Goal: Information Seeking & Learning: Learn about a topic

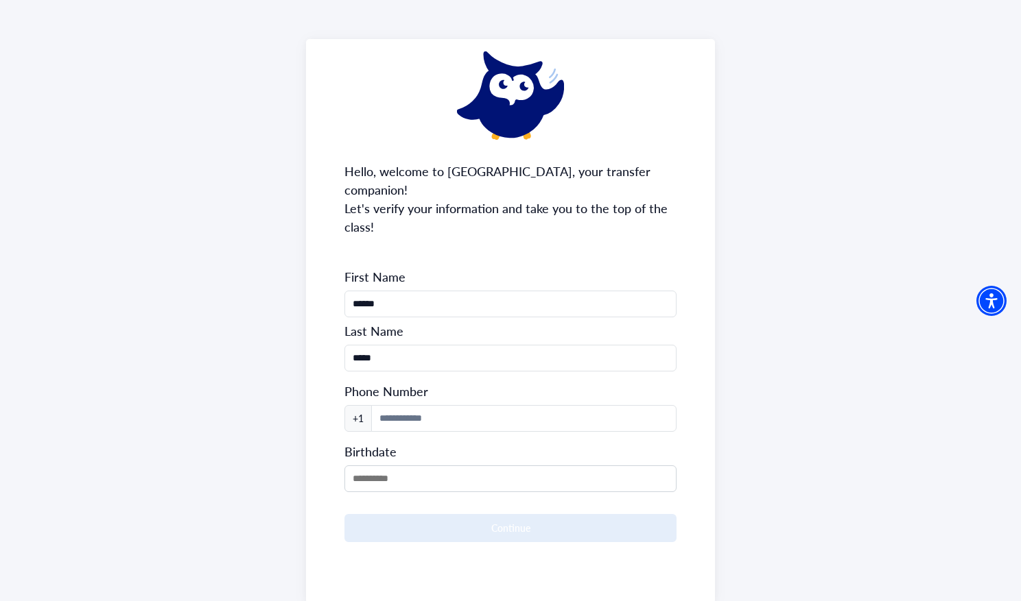
scroll to position [69, 0]
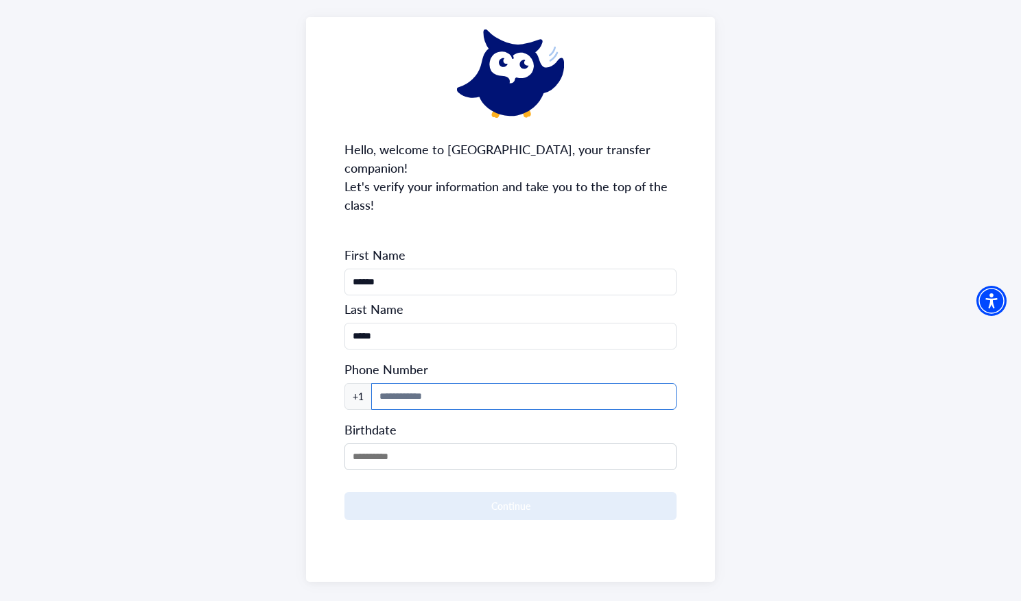
click at [488, 383] on input at bounding box center [523, 396] width 305 height 27
type input "**********"
click at [438, 444] on input "MM/DD/YYYY" at bounding box center [509, 457] width 331 height 27
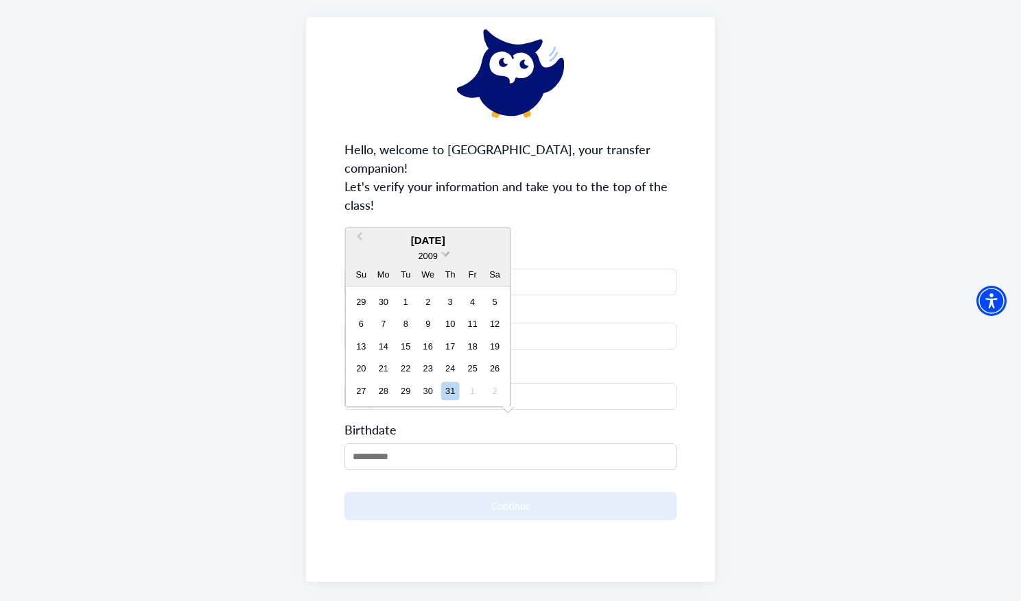
click at [427, 254] on span "2009" at bounding box center [427, 256] width 19 height 10
click at [432, 294] on div "2006" at bounding box center [428, 298] width 81 height 14
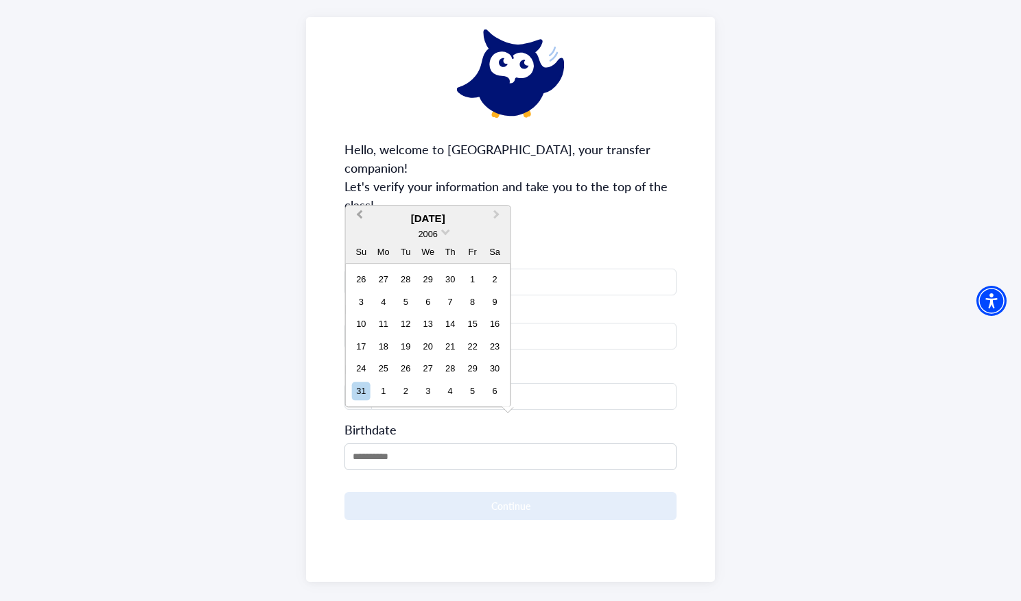
click at [359, 219] on span "Previous Month" at bounding box center [359, 217] width 0 height 21
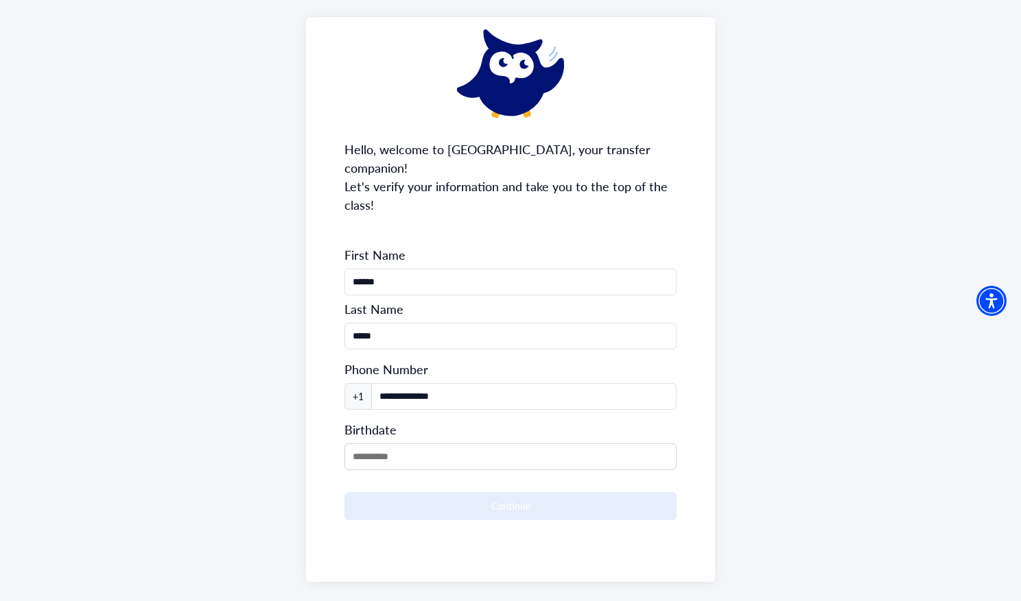
click at [361, 219] on div "**********" at bounding box center [510, 299] width 408 height 565
click at [385, 444] on input "MM/DD/YYYY" at bounding box center [509, 457] width 331 height 27
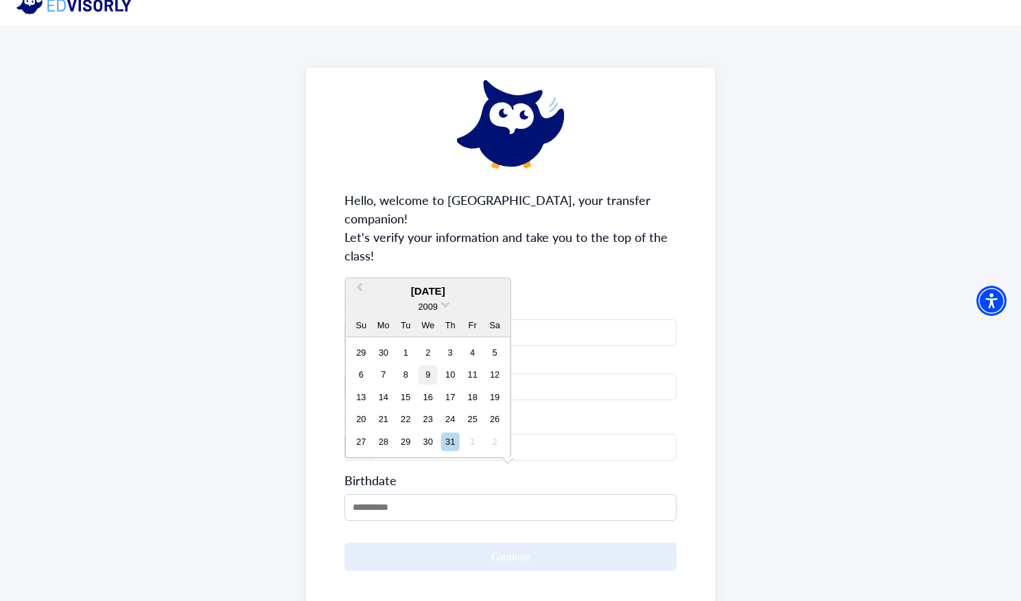
scroll to position [0, 0]
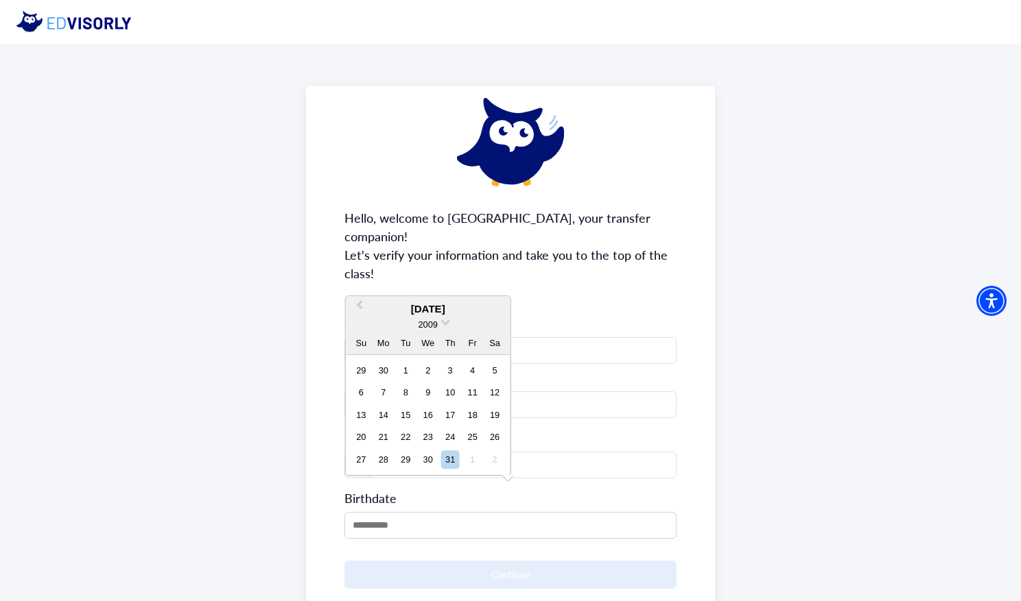
click at [436, 309] on div "[DATE]" at bounding box center [428, 310] width 165 height 16
click at [437, 321] on span "2009" at bounding box center [427, 325] width 19 height 10
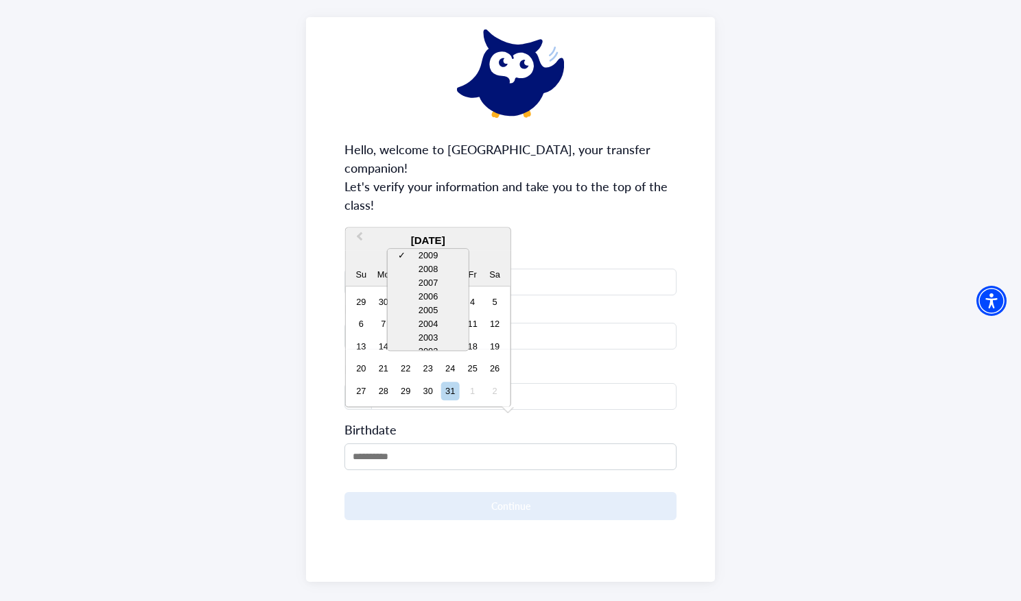
click at [492, 403] on div "[DATE] ✓ 2009 2008 2007 2006 2005 2004 2003 2002 2001 2000 1999 1998 1997 1996 …" at bounding box center [428, 317] width 165 height 179
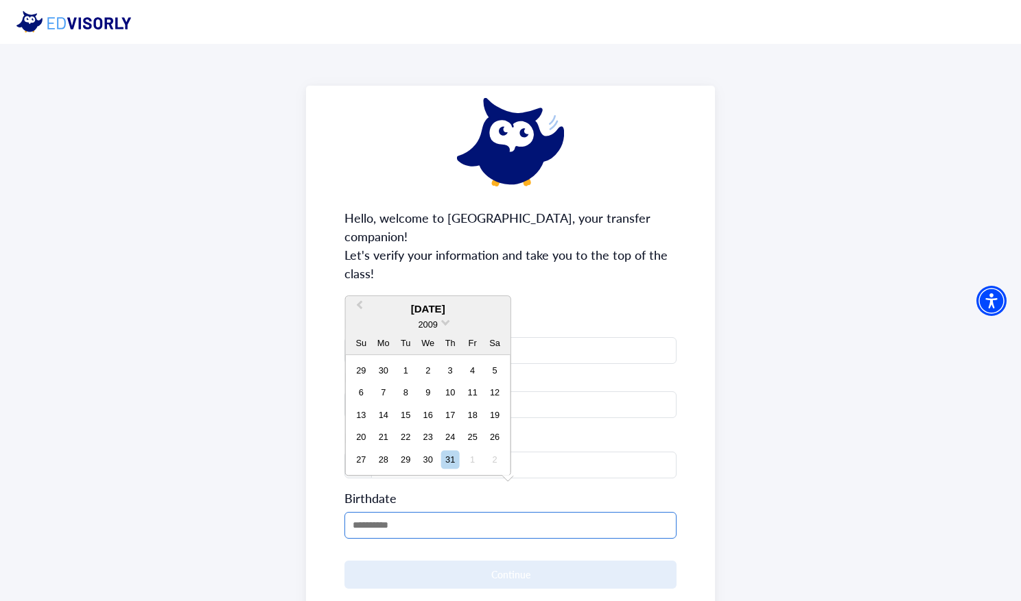
click at [363, 512] on input "MM/DD/YYYY" at bounding box center [509, 525] width 331 height 27
click at [359, 307] on span "Previous Month" at bounding box center [359, 308] width 0 height 21
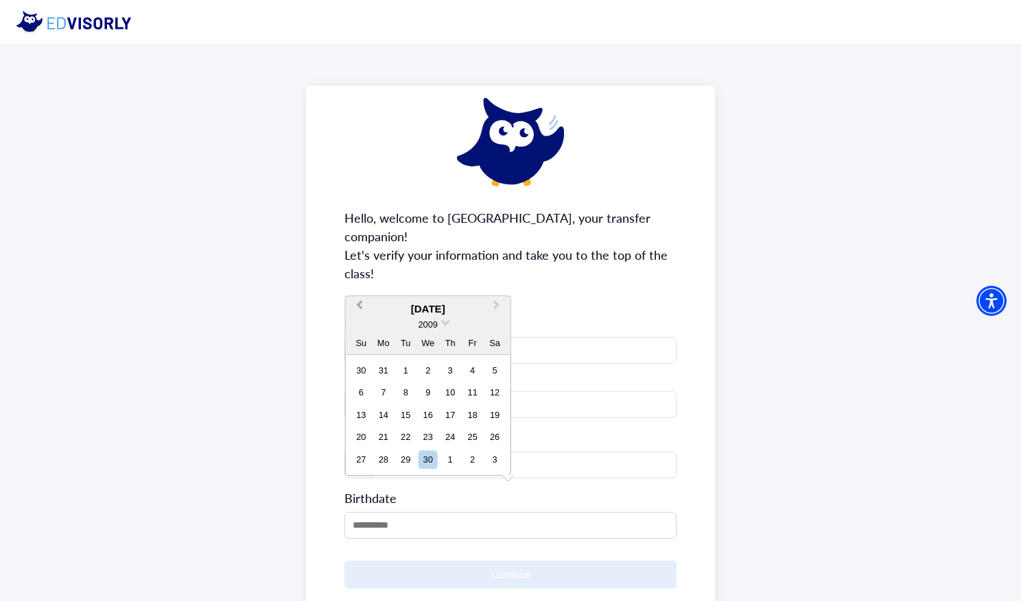
click at [359, 307] on span "Previous Month" at bounding box center [359, 308] width 0 height 21
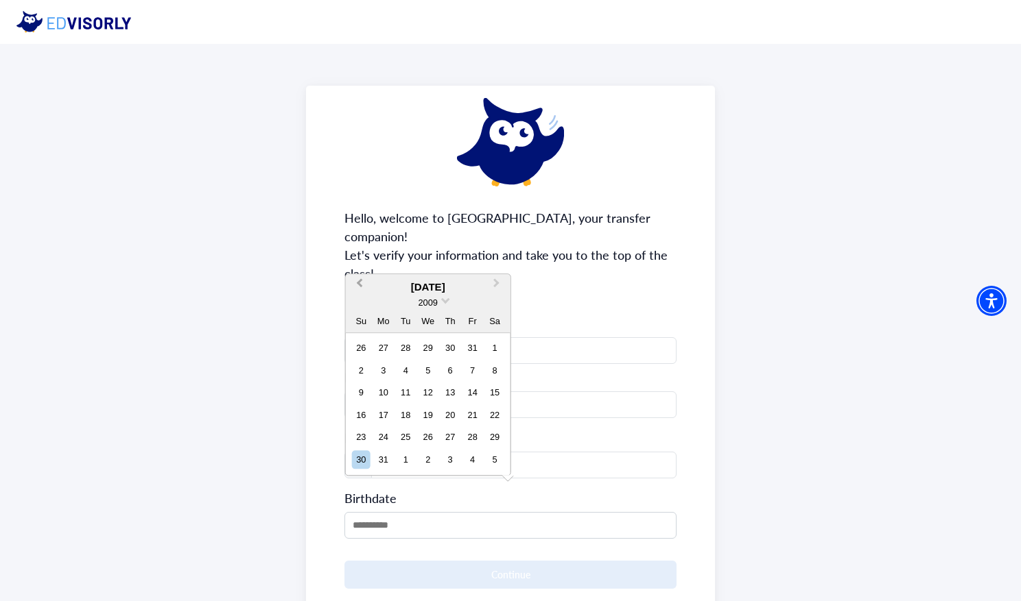
click at [358, 289] on button "Previous Month" at bounding box center [358, 287] width 22 height 22
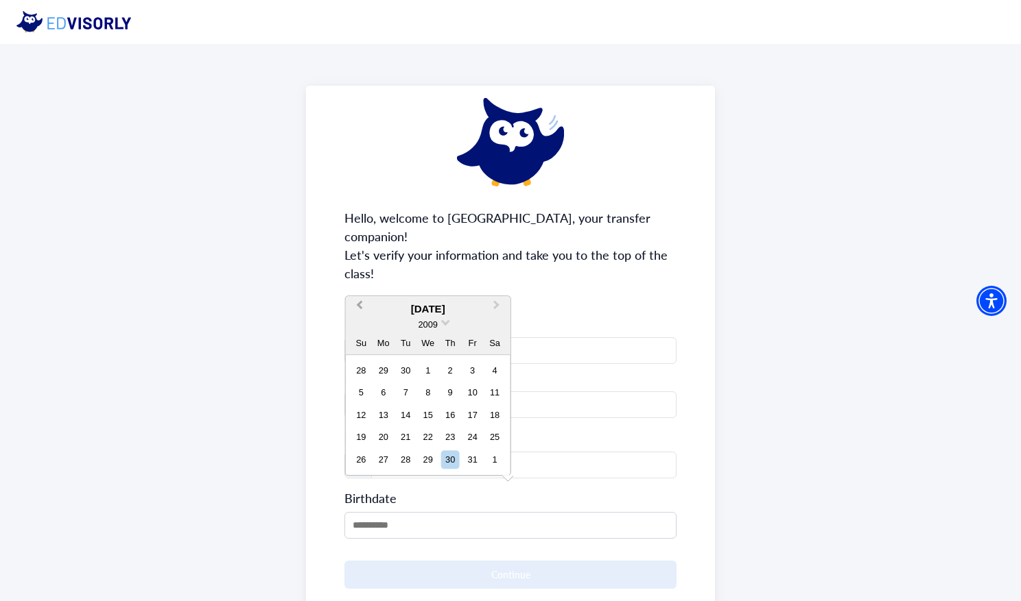
click at [359, 306] on span "Previous Month" at bounding box center [359, 308] width 0 height 21
click at [399, 438] on div "23" at bounding box center [405, 438] width 19 height 19
type input "**********"
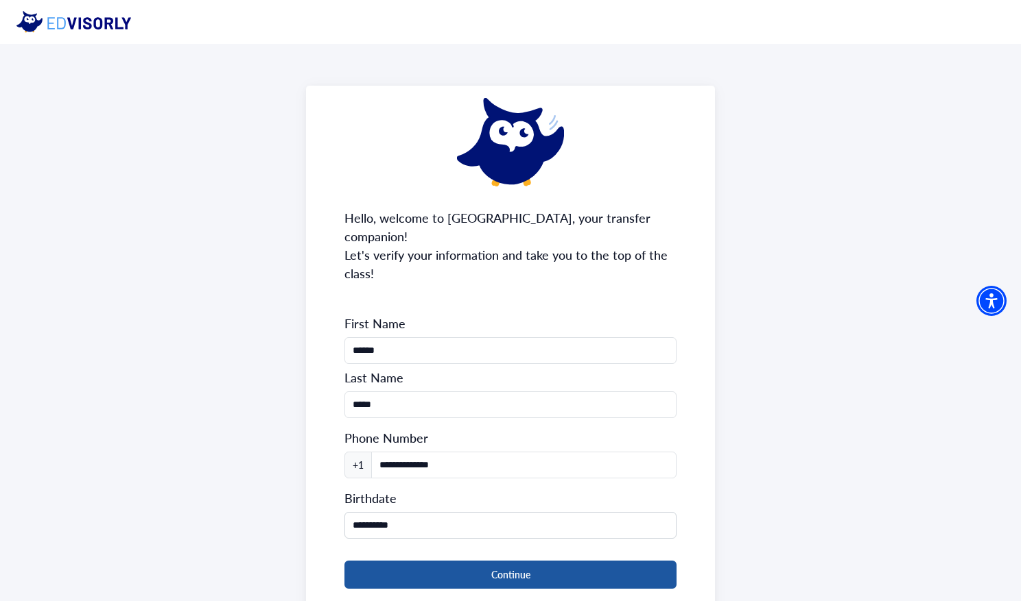
click at [456, 561] on button "Continue" at bounding box center [509, 575] width 331 height 28
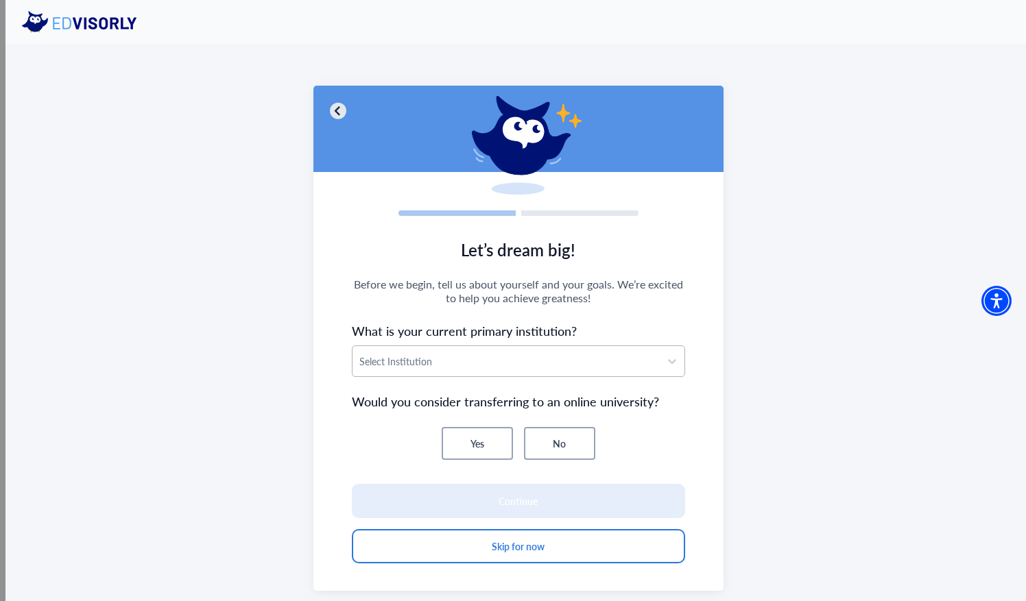
click at [520, 355] on div at bounding box center [506, 361] width 294 height 17
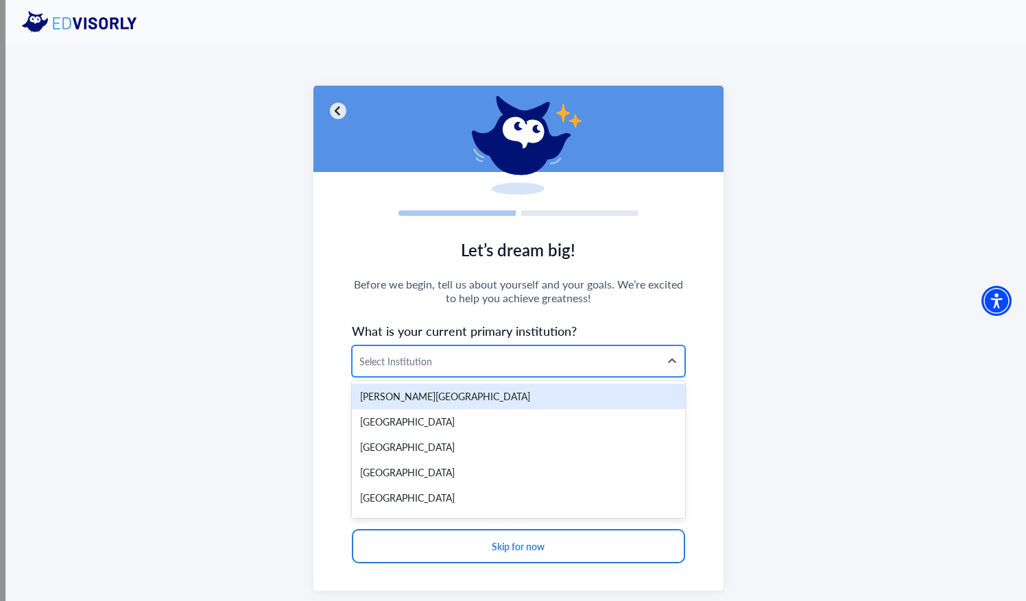
click at [476, 359] on div at bounding box center [506, 361] width 294 height 17
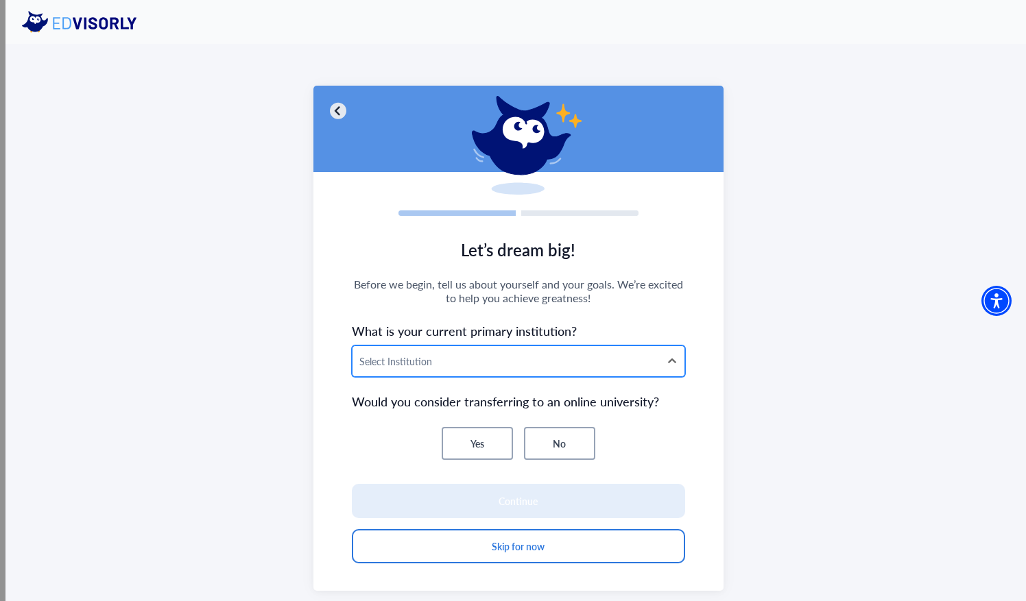
click at [472, 365] on div at bounding box center [506, 361] width 294 height 17
type input "*******"
click at [640, 428] on div "Yes No" at bounding box center [518, 443] width 333 height 33
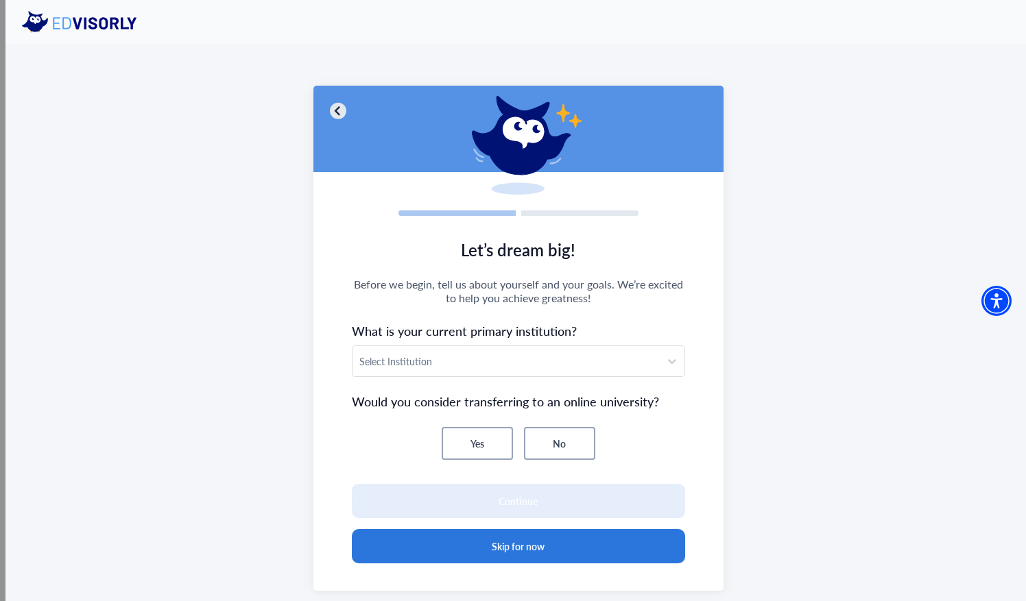
click at [527, 540] on button "Skip for now" at bounding box center [518, 546] width 333 height 34
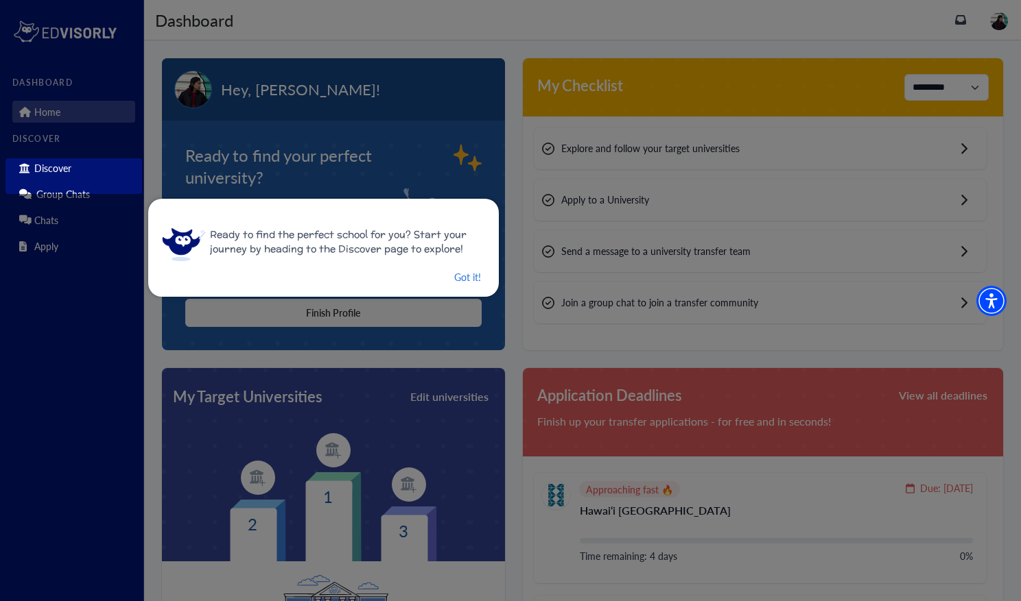
scroll to position [105, 0]
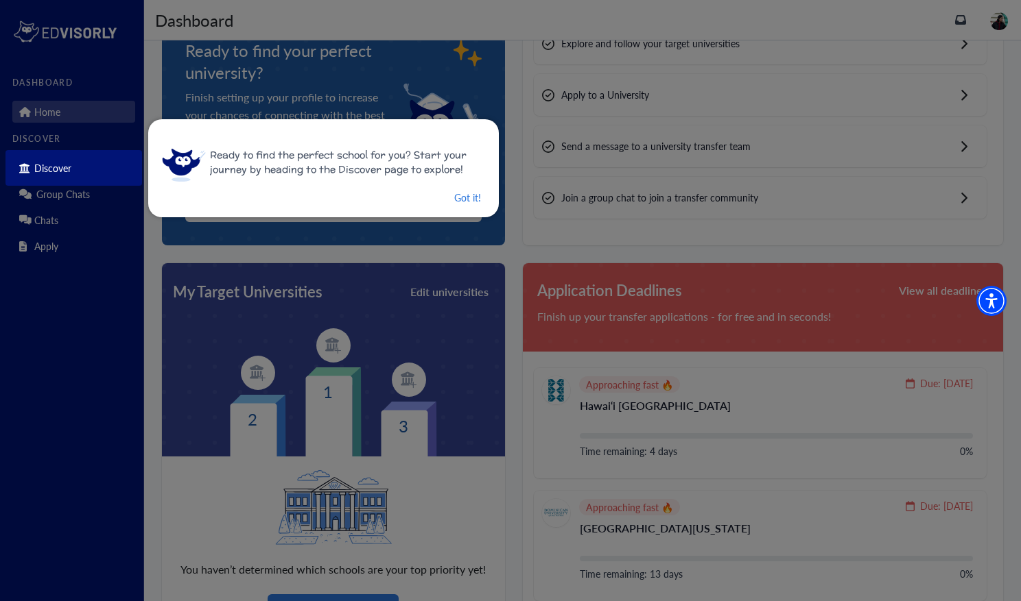
click at [444, 191] on div "Got it!" at bounding box center [322, 197] width 320 height 17
click at [457, 202] on button "Got it!" at bounding box center [467, 197] width 29 height 17
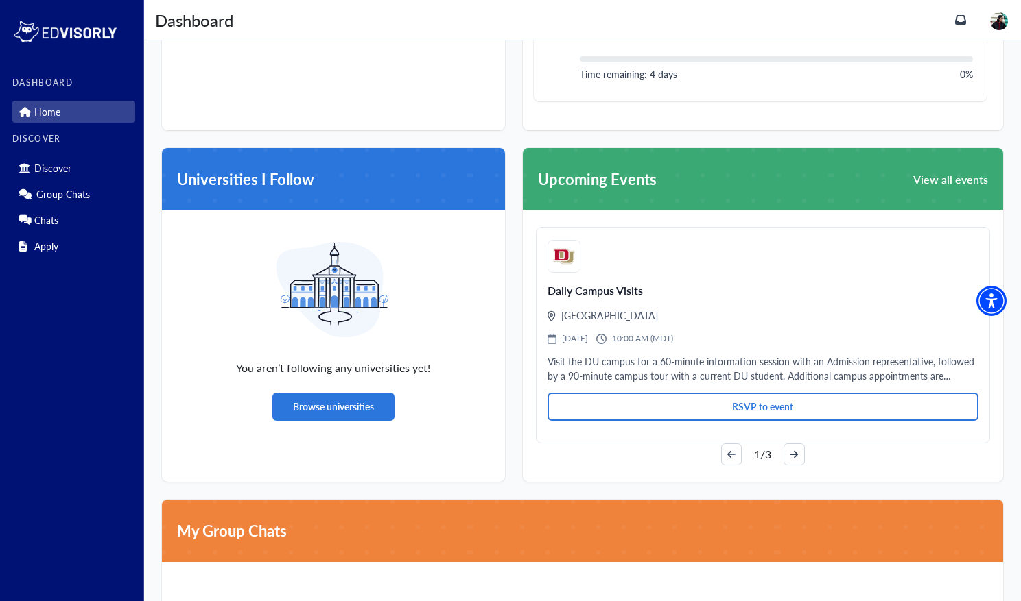
scroll to position [823, 0]
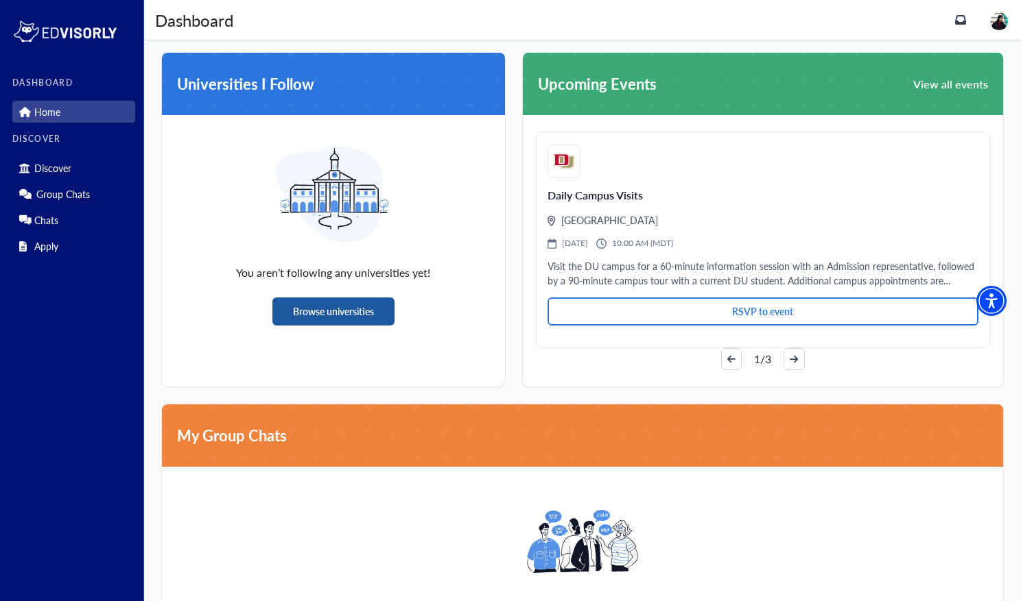
click at [343, 321] on button "Browse universities" at bounding box center [333, 312] width 122 height 28
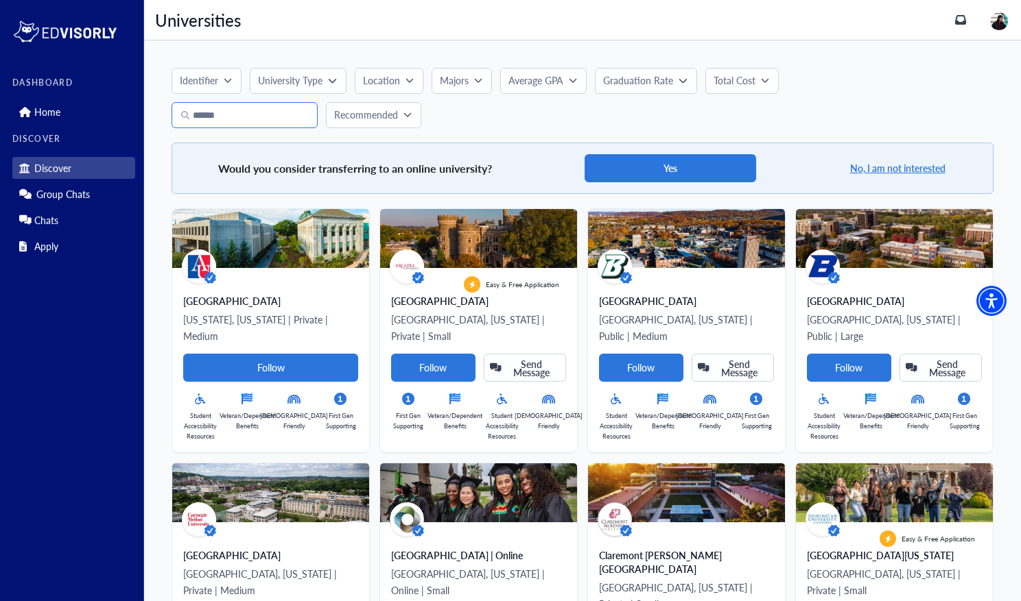
click at [289, 120] on input "Search" at bounding box center [244, 115] width 146 height 26
click at [394, 75] on p "Location" at bounding box center [381, 80] width 37 height 14
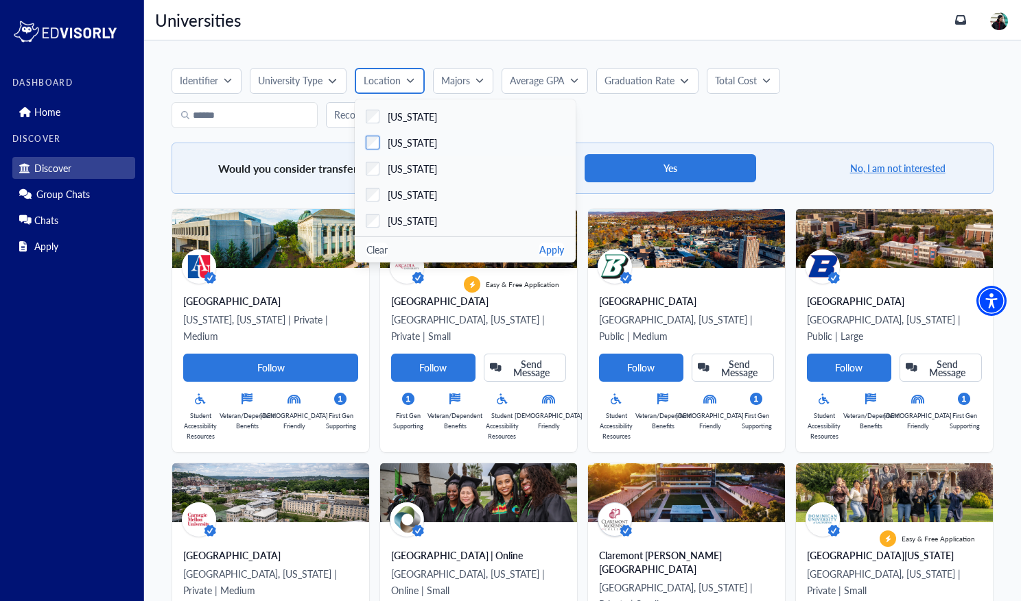
scroll to position [480, 0]
click at [380, 184] on div "[US_STATE]" at bounding box center [408, 180] width 58 height 14
click at [551, 244] on button "Apply" at bounding box center [551, 250] width 25 height 14
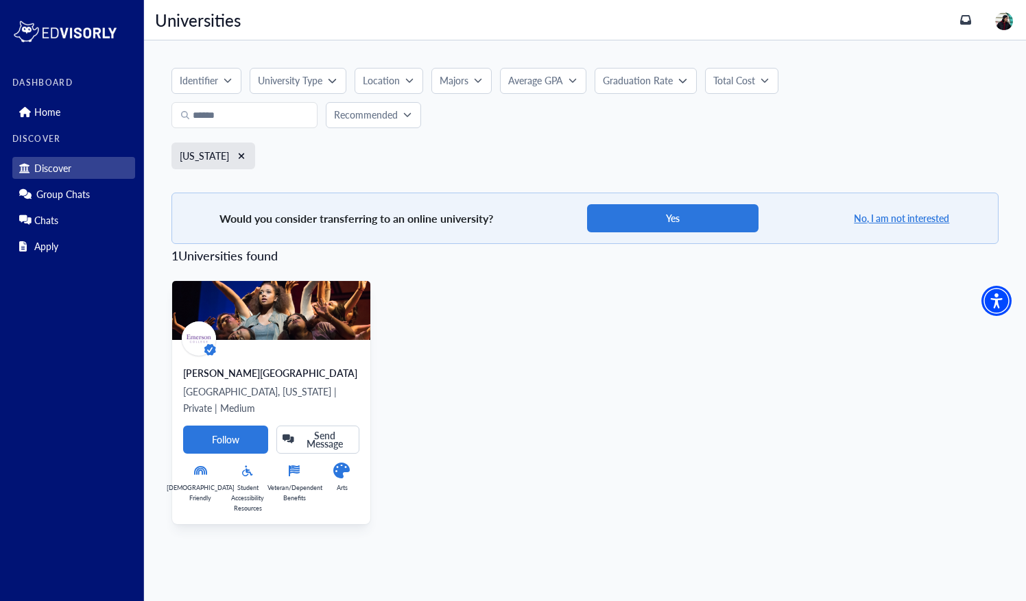
click at [285, 366] on div "[PERSON_NAME][GEOGRAPHIC_DATA]" at bounding box center [271, 373] width 176 height 14
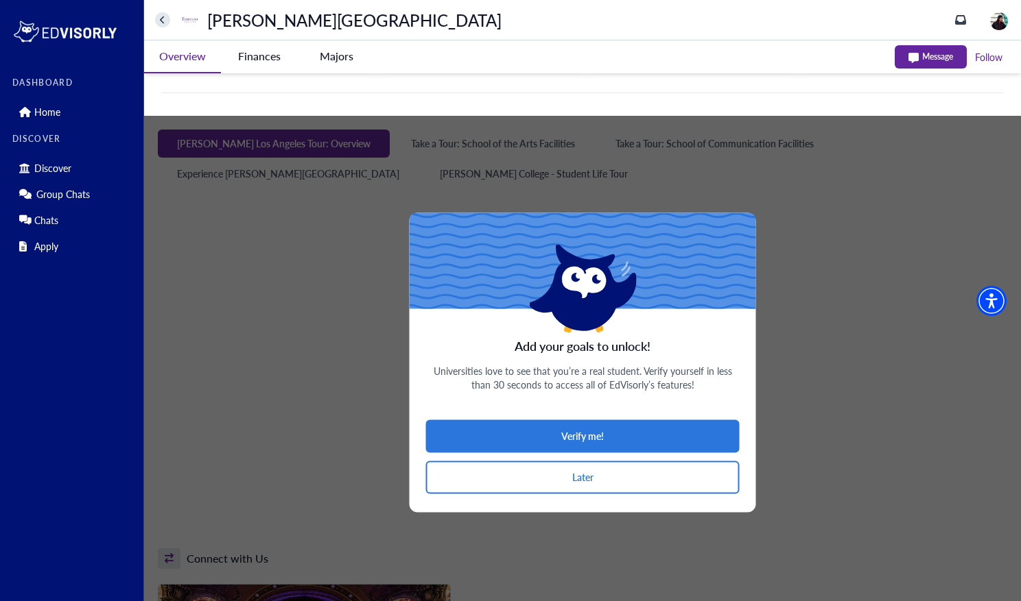
scroll to position [592, 0]
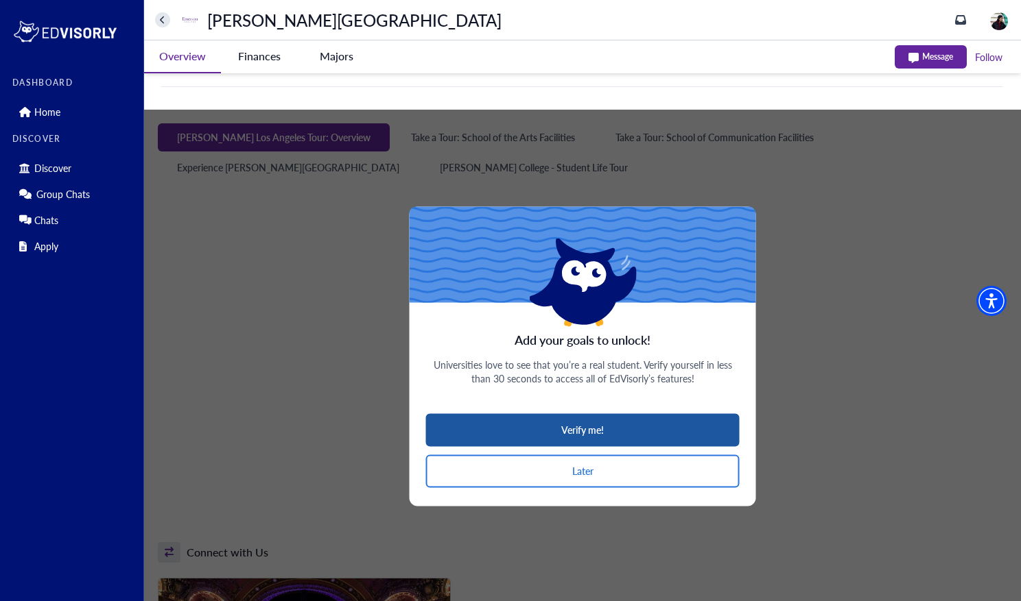
click at [547, 427] on button "Verify me!" at bounding box center [582, 430] width 313 height 33
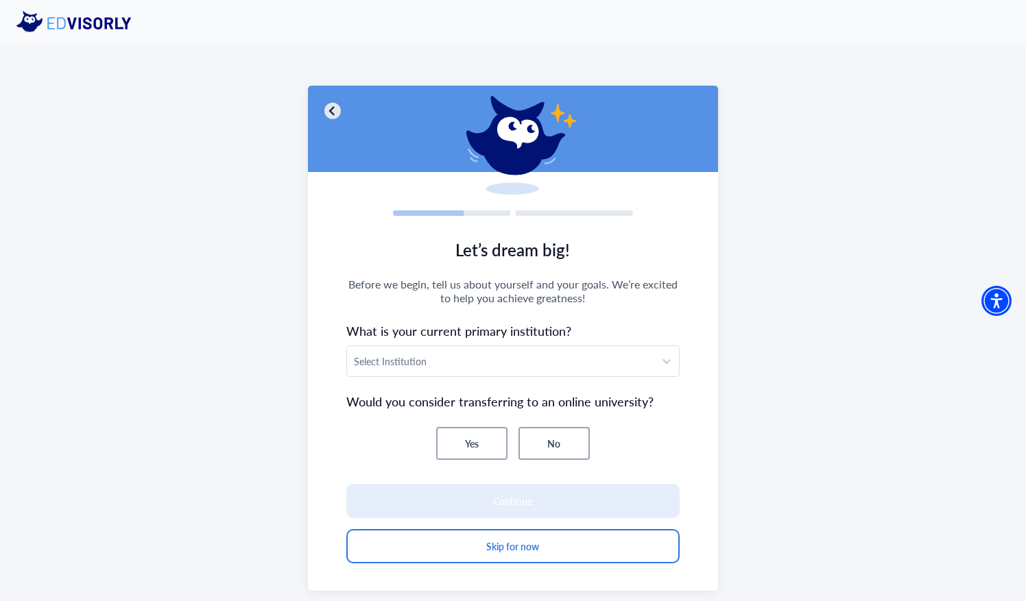
scroll to position [0, 0]
click at [492, 355] on div at bounding box center [501, 361] width 294 height 17
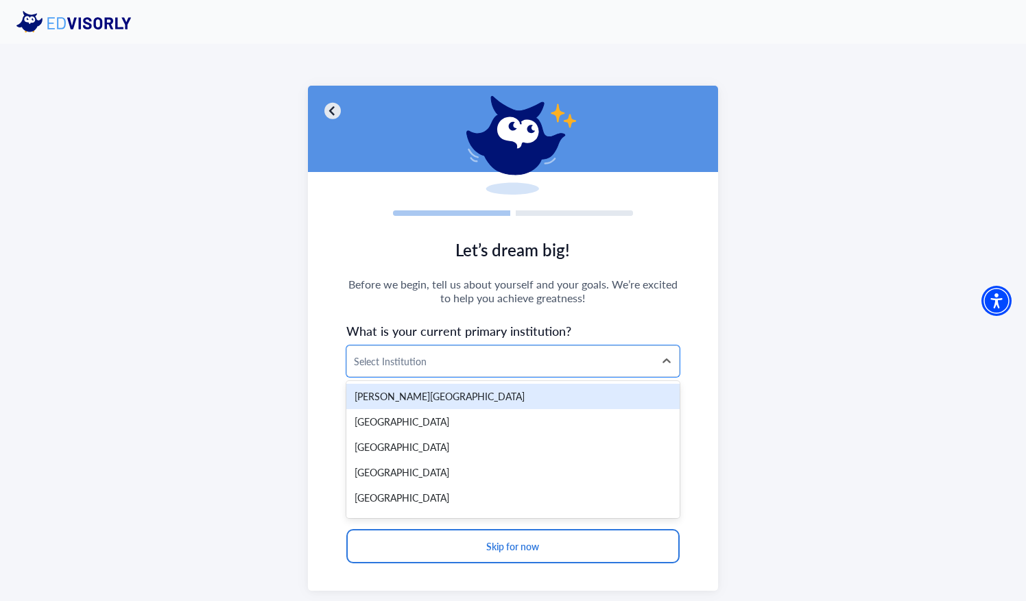
click at [663, 307] on section "Let’s dream big! Before we begin, tell us about yourself and your goals. We’re …" at bounding box center [513, 409] width 410 height 364
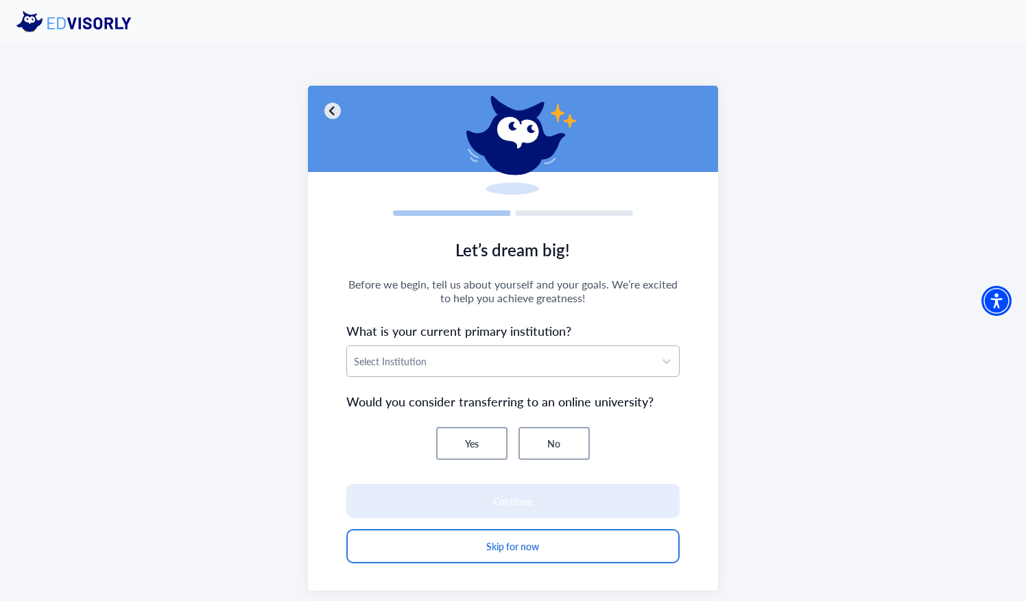
click at [591, 366] on div at bounding box center [501, 361] width 294 height 17
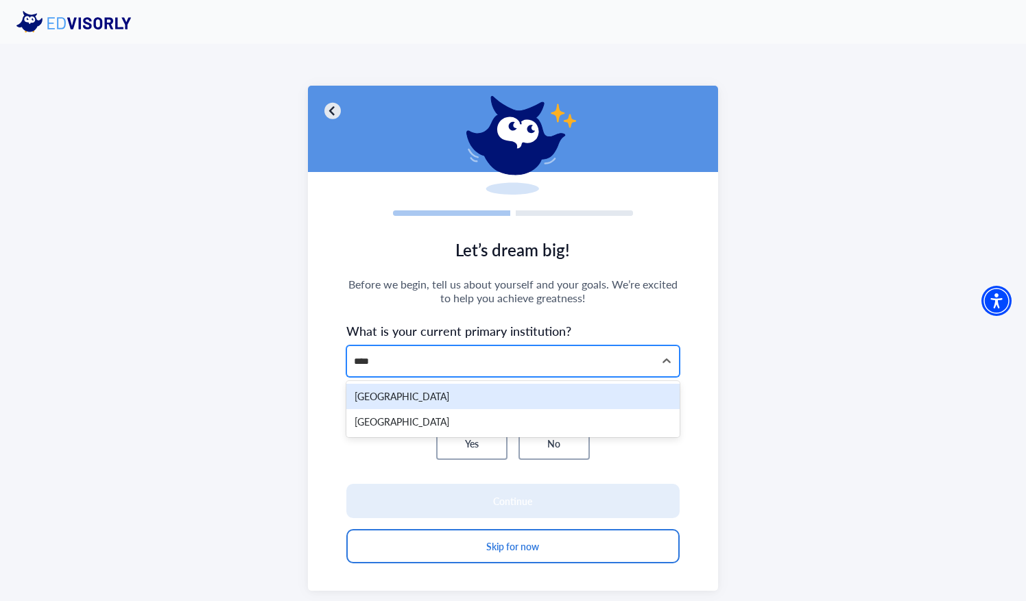
type input "*****"
click at [539, 390] on div "[GEOGRAPHIC_DATA]" at bounding box center [512, 396] width 333 height 25
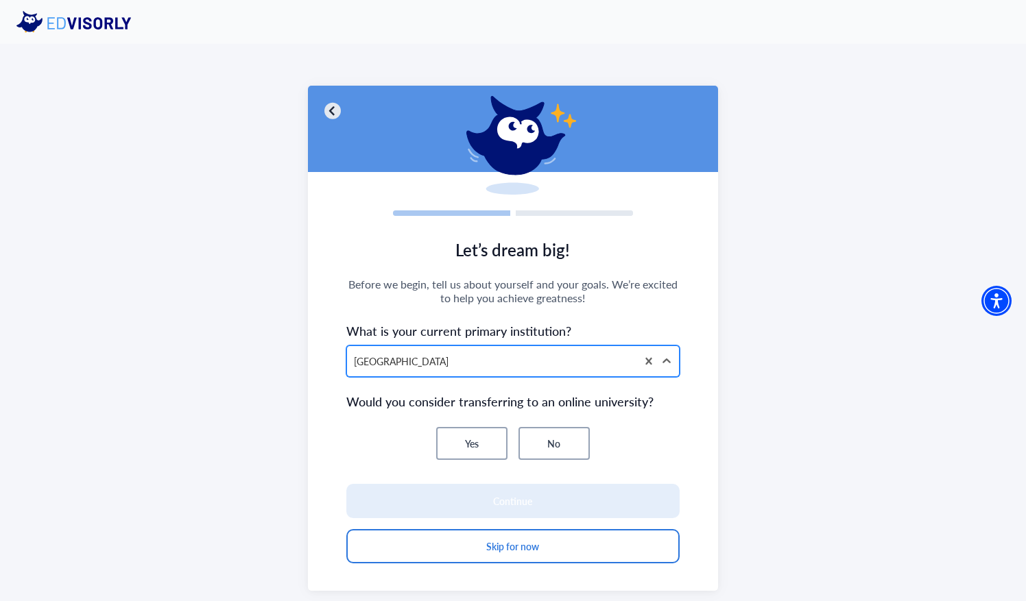
click at [523, 362] on div at bounding box center [492, 361] width 276 height 17
type input "**********"
click at [625, 457] on div "Yes No" at bounding box center [512, 443] width 333 height 33
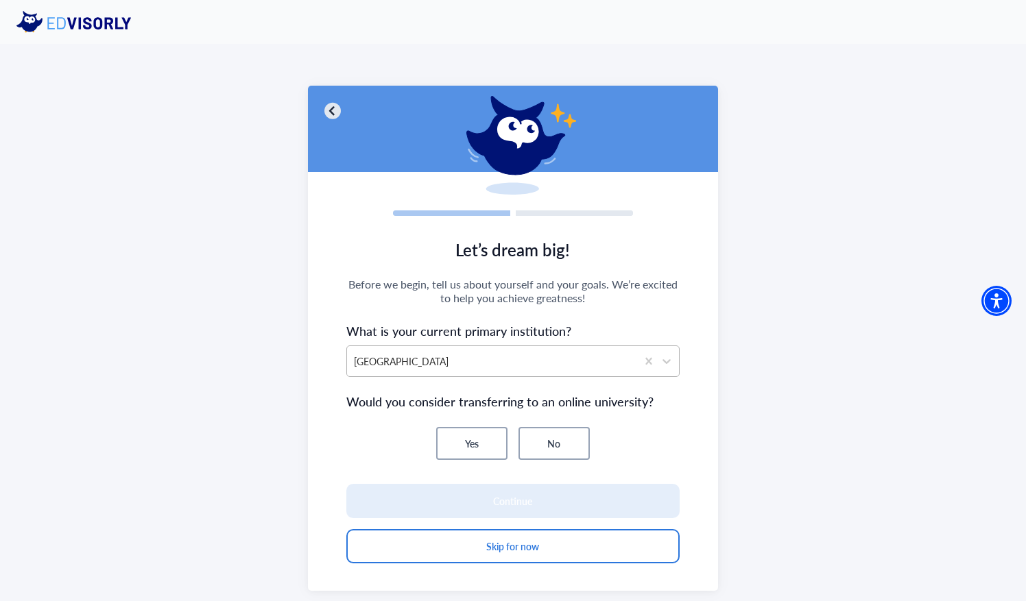
click at [559, 357] on div at bounding box center [492, 361] width 276 height 17
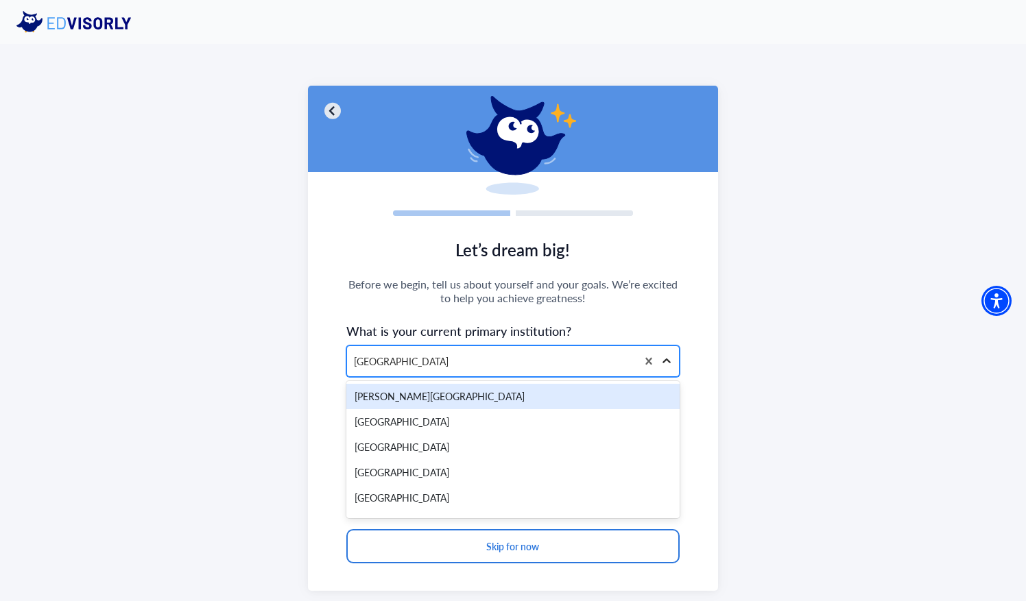
click at [671, 357] on icon at bounding box center [667, 362] width 14 height 14
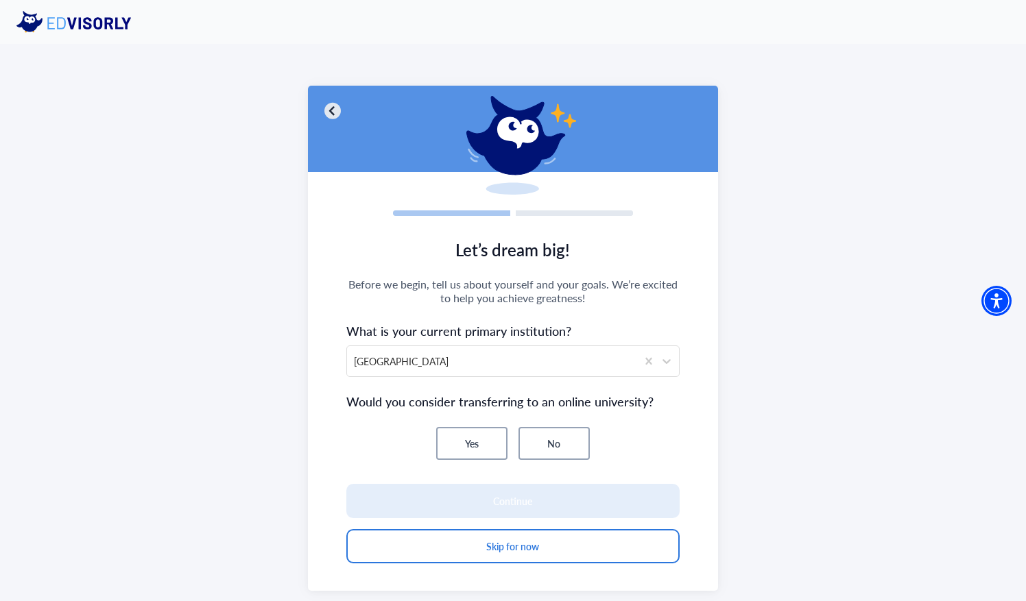
click at [556, 438] on button "No" at bounding box center [554, 443] width 71 height 33
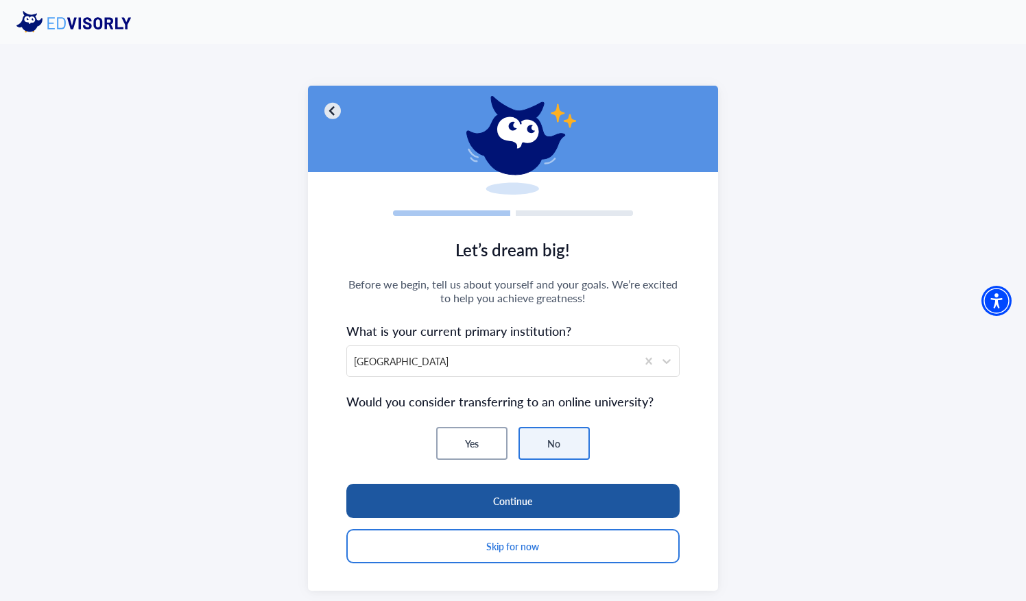
click at [498, 503] on button "Continue" at bounding box center [512, 501] width 333 height 34
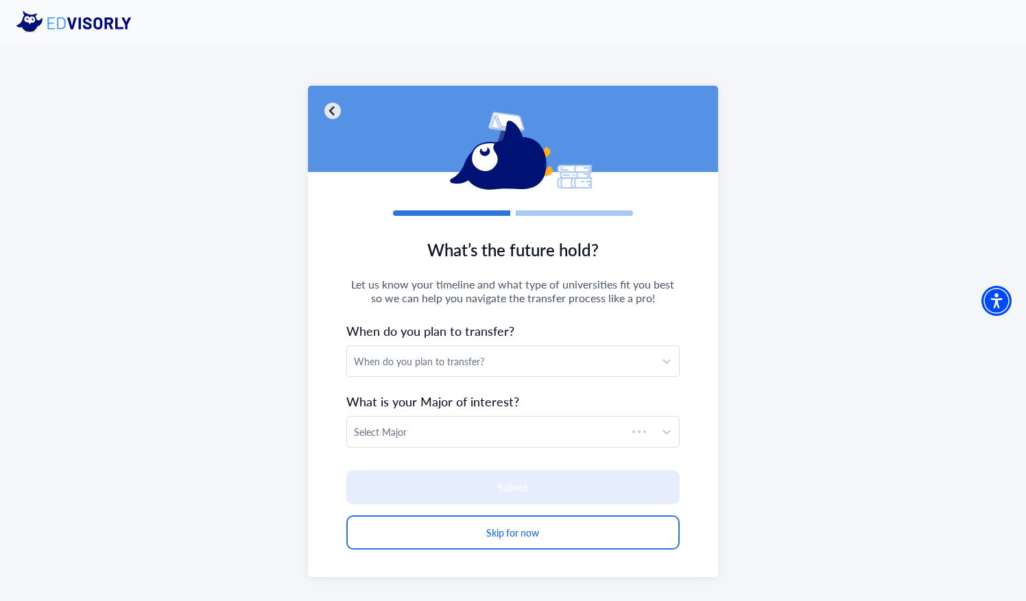
click at [328, 106] on img at bounding box center [332, 110] width 16 height 17
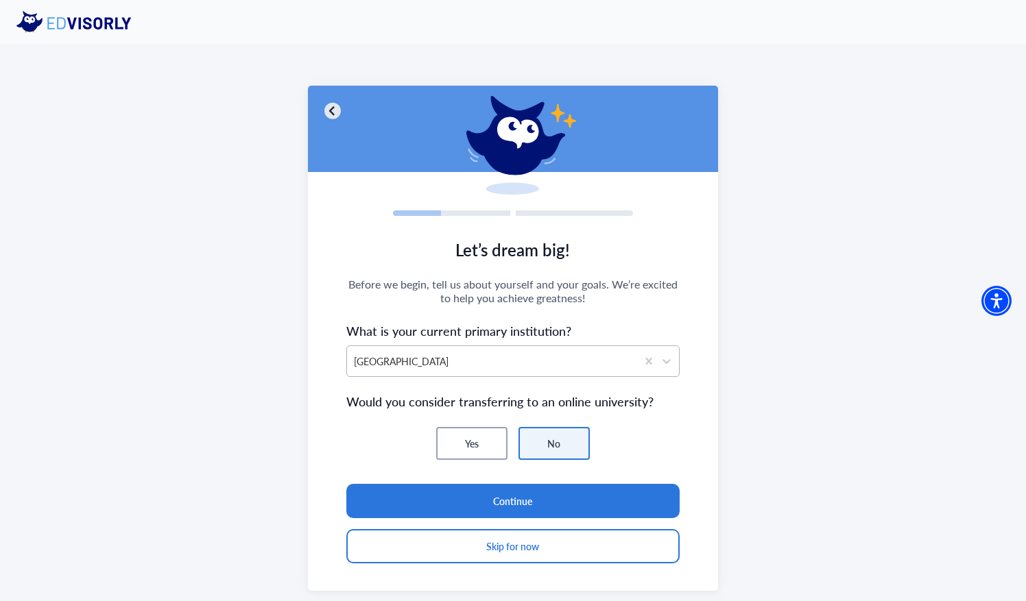
click at [488, 359] on div at bounding box center [492, 361] width 276 height 17
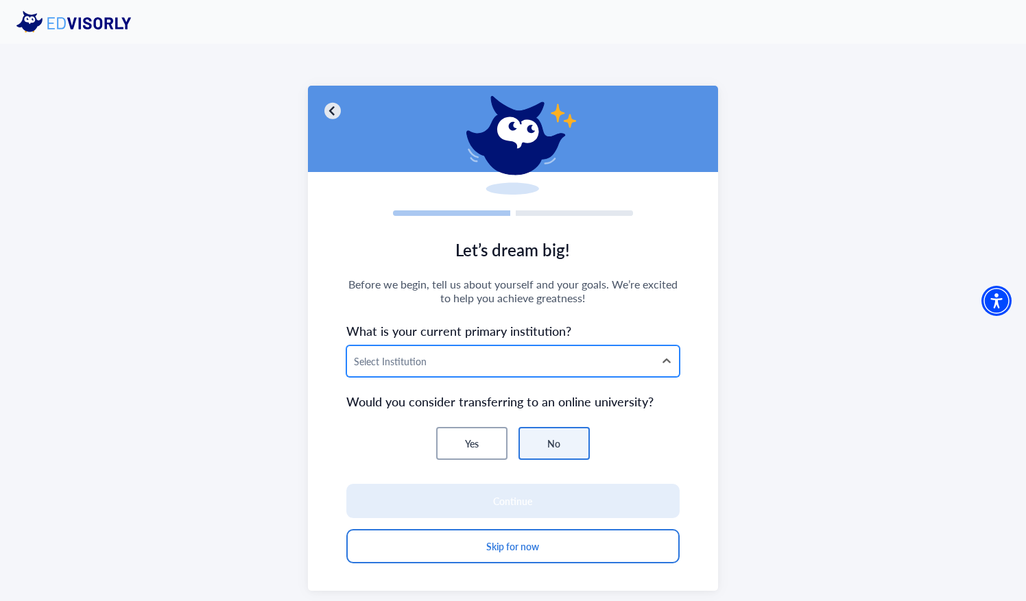
click at [645, 361] on div at bounding box center [501, 361] width 294 height 17
type input "**********"
click at [623, 444] on div "Yes No" at bounding box center [512, 443] width 333 height 33
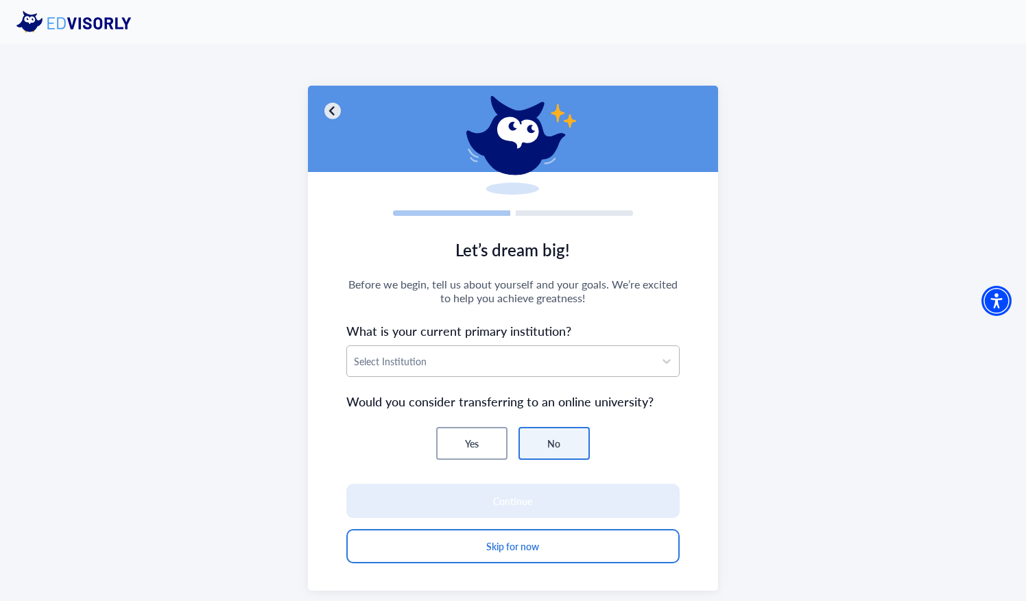
click at [574, 366] on div at bounding box center [501, 361] width 294 height 17
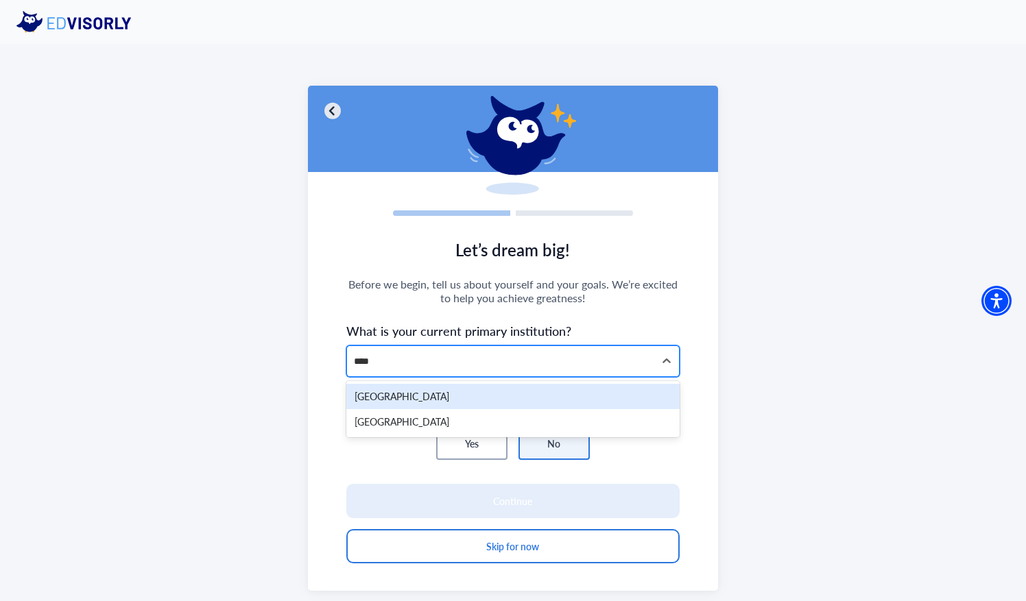
type input "*****"
click at [467, 399] on div "[GEOGRAPHIC_DATA]" at bounding box center [512, 396] width 333 height 25
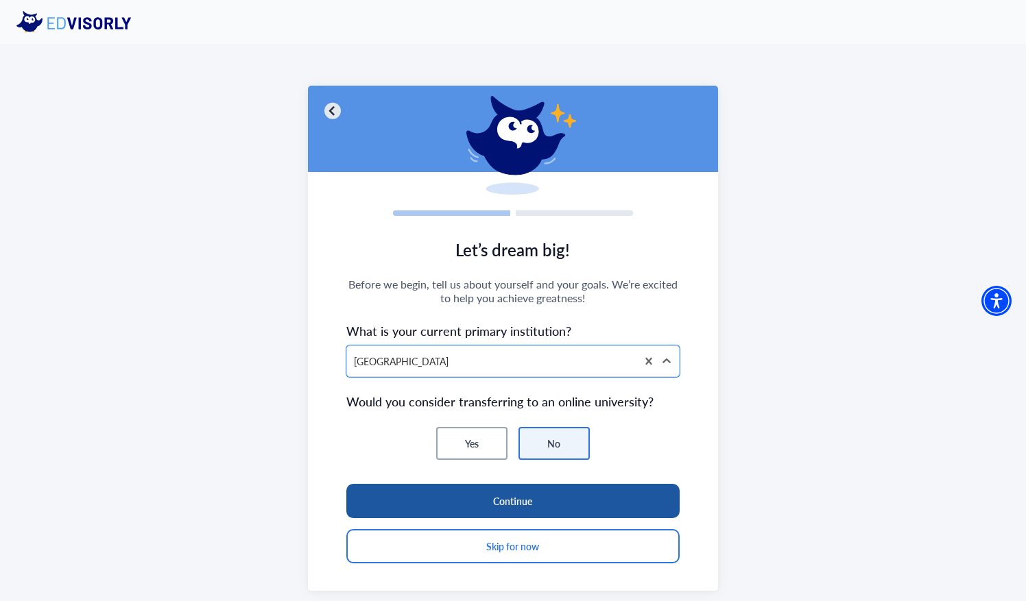
click at [497, 498] on button "Continue" at bounding box center [512, 501] width 333 height 34
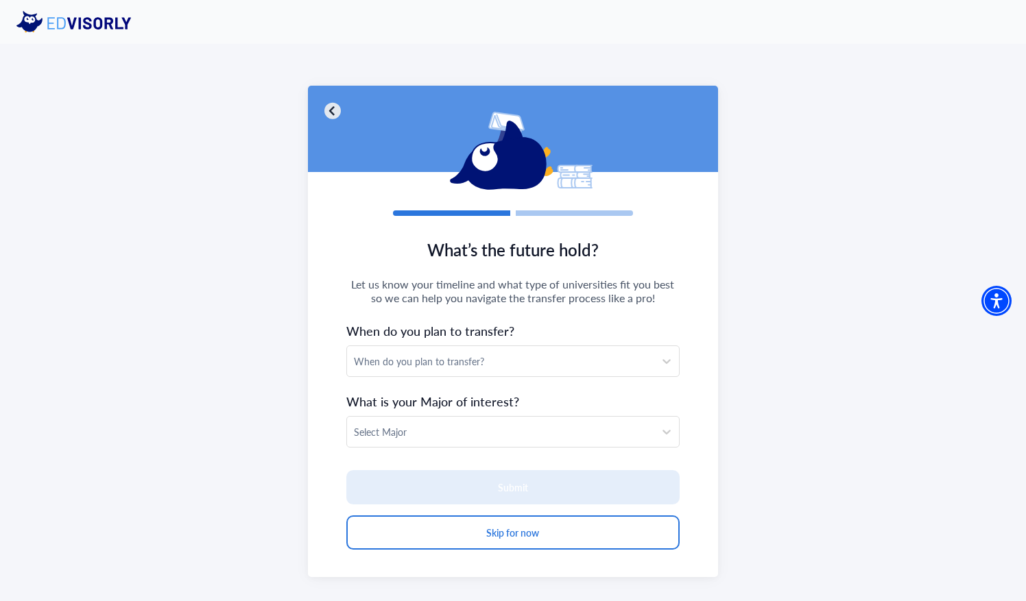
click at [542, 365] on div "When do you plan to transfer?" at bounding box center [501, 362] width 294 height 14
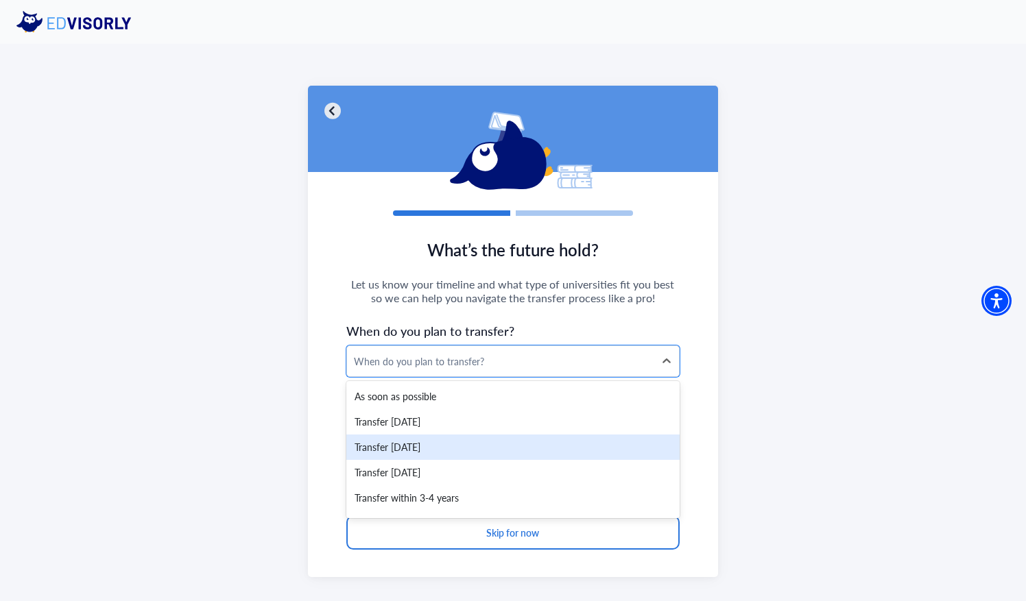
click at [509, 449] on div "Transfer [DATE]" at bounding box center [512, 447] width 333 height 25
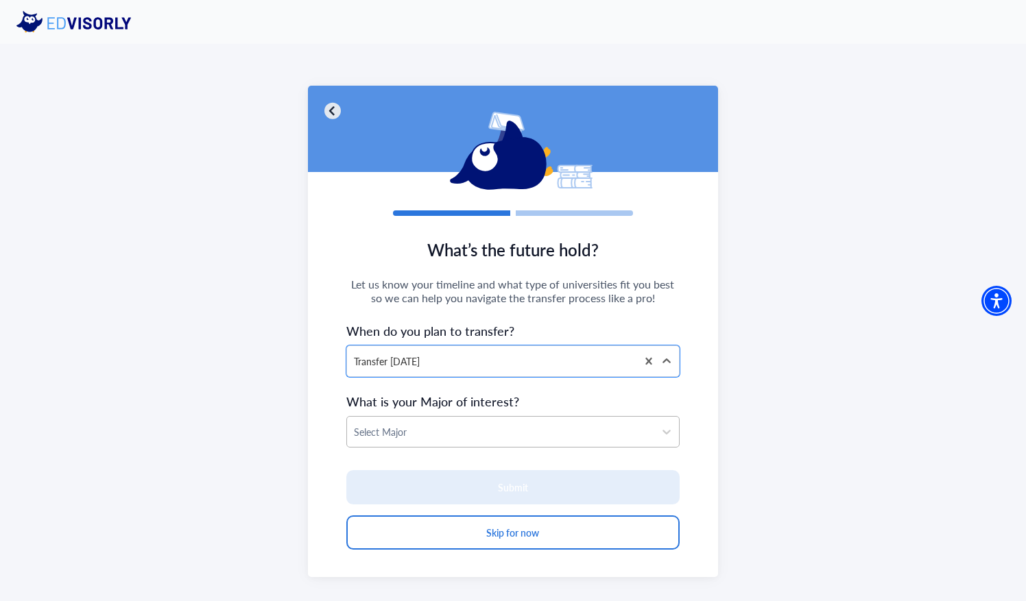
click at [524, 429] on div at bounding box center [501, 432] width 294 height 17
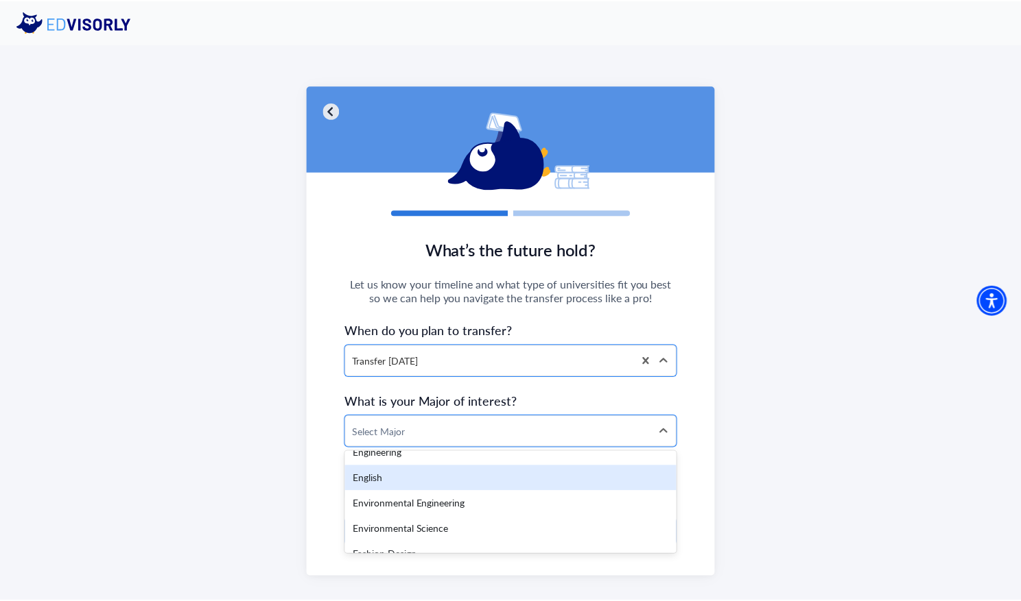
scroll to position [1097, 0]
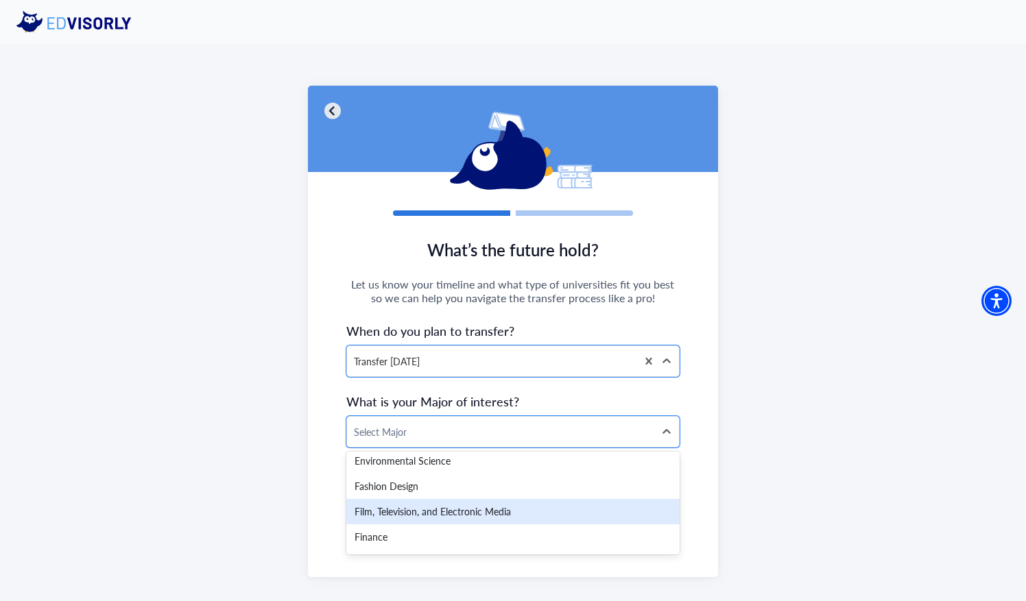
click at [459, 519] on div "Film, Television, and Electronic Media" at bounding box center [512, 511] width 333 height 25
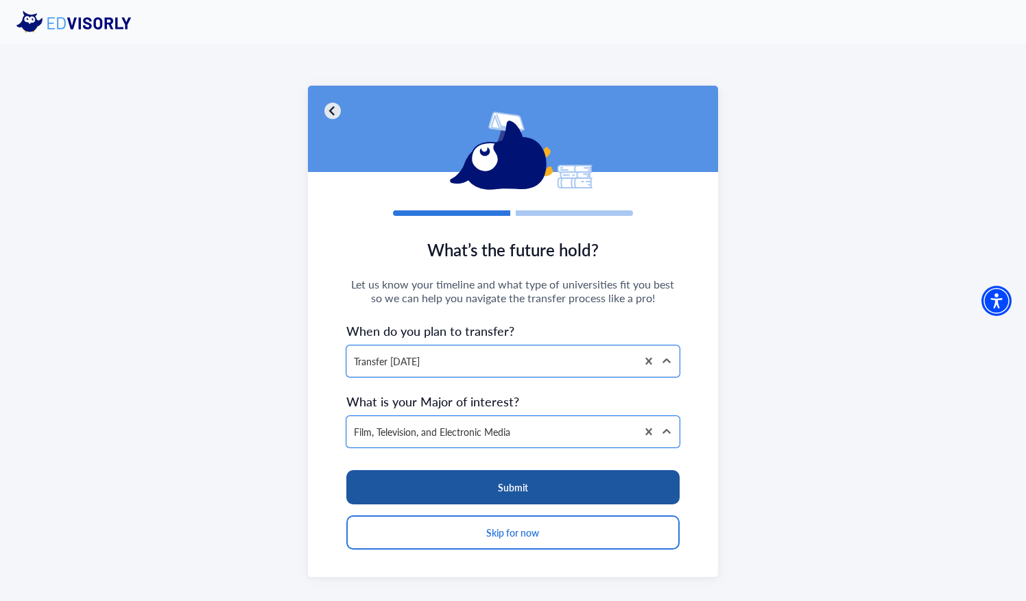
click at [487, 487] on button "Submit" at bounding box center [512, 487] width 333 height 34
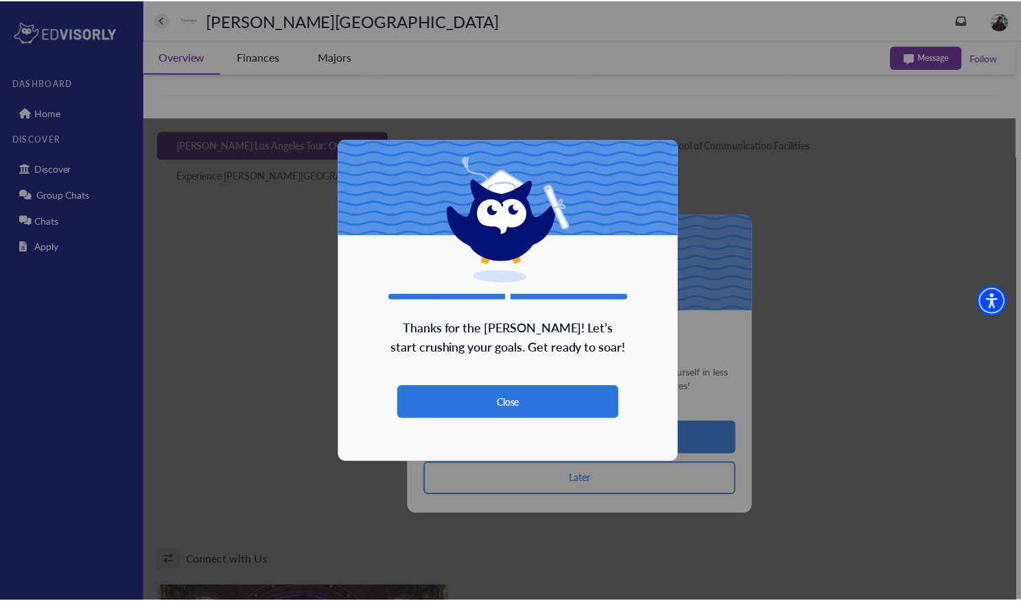
scroll to position [592, 0]
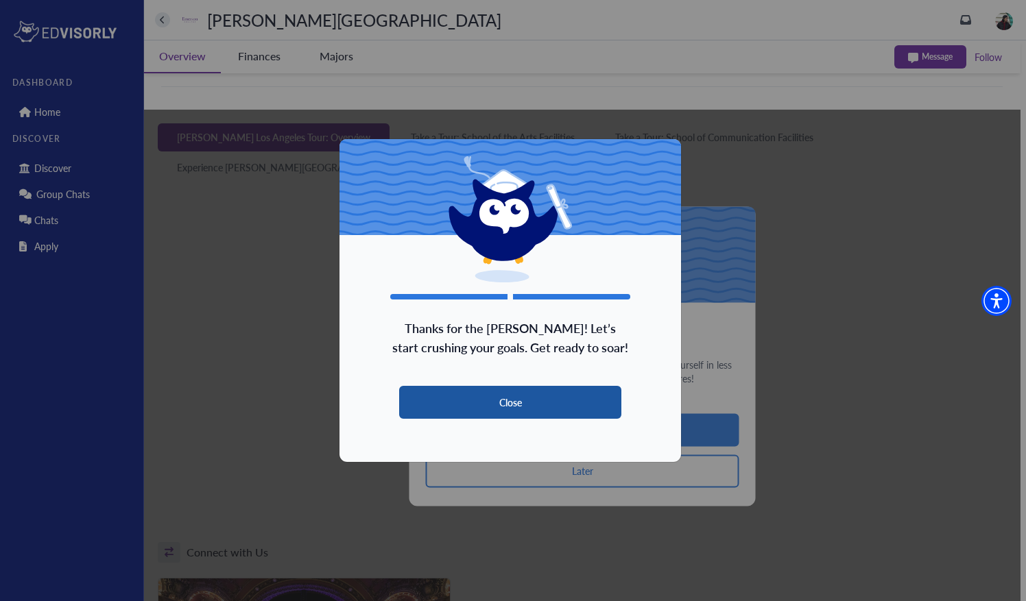
click at [547, 405] on button "Close" at bounding box center [510, 402] width 222 height 33
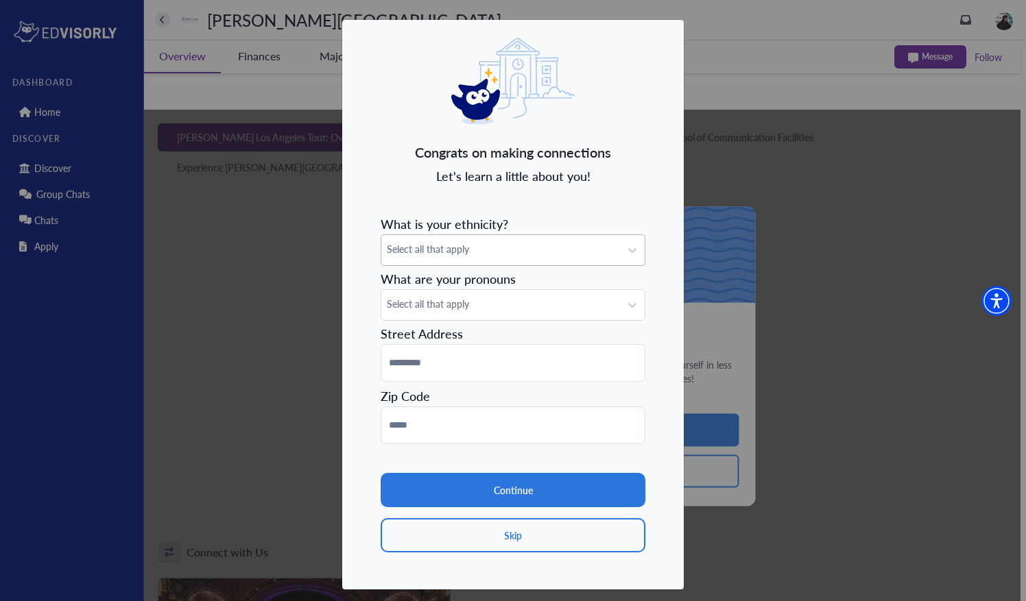
click at [550, 252] on span "Select all that apply" at bounding box center [501, 249] width 228 height 14
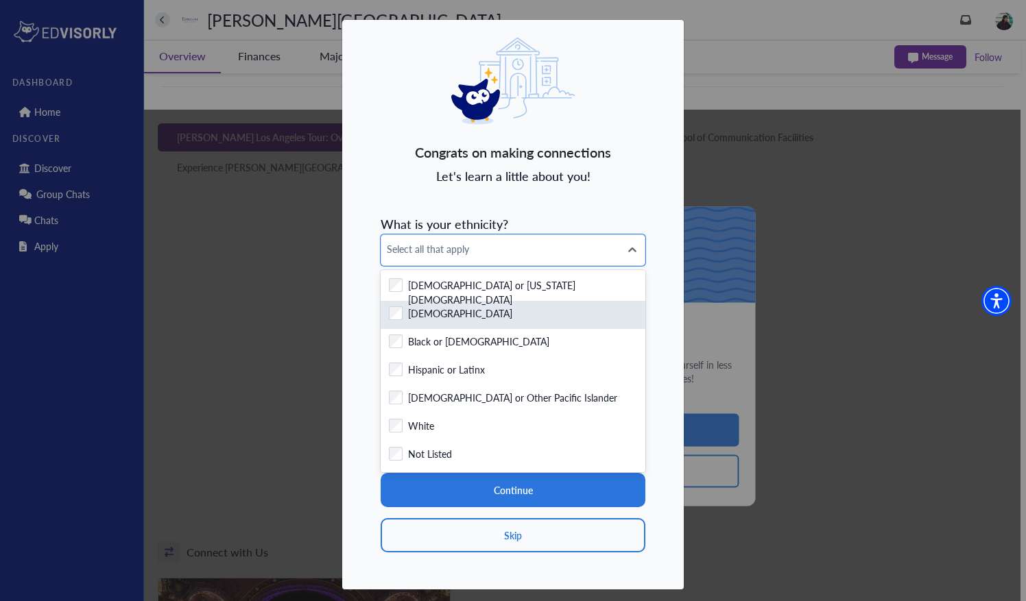
click at [488, 314] on div "Checkbox field Asian" at bounding box center [513, 315] width 248 height 17
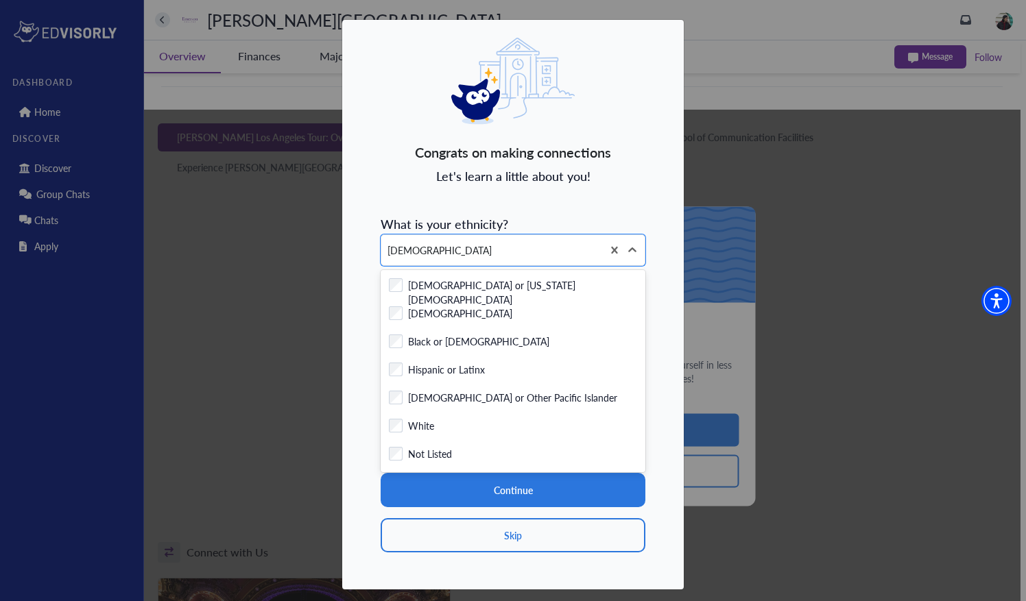
click at [366, 373] on div "Congrats on making connections Let's learn a little about you! What is your eth…" at bounding box center [513, 304] width 343 height 571
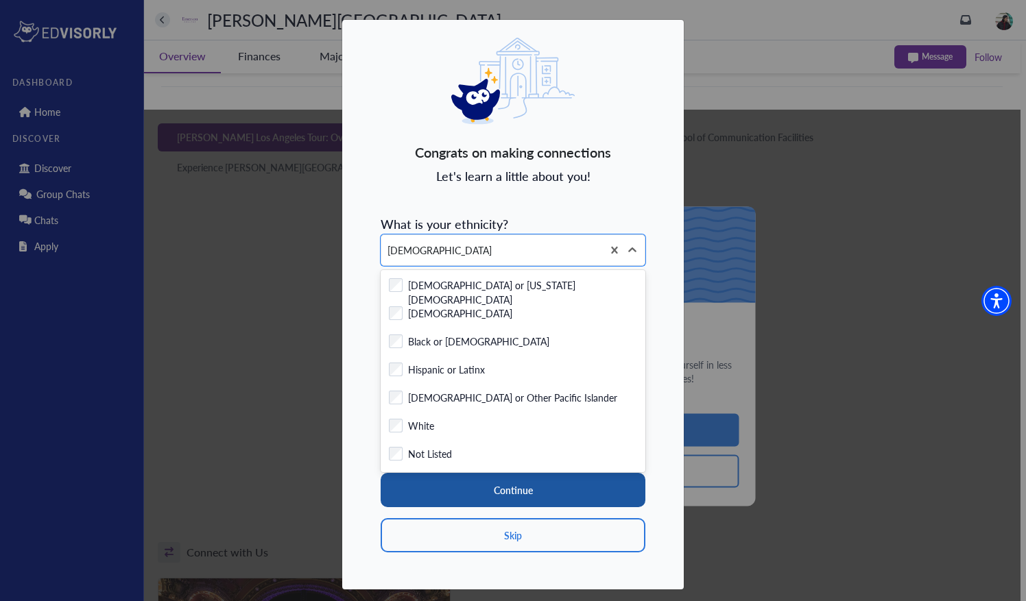
click at [521, 477] on button "Continue" at bounding box center [513, 490] width 265 height 34
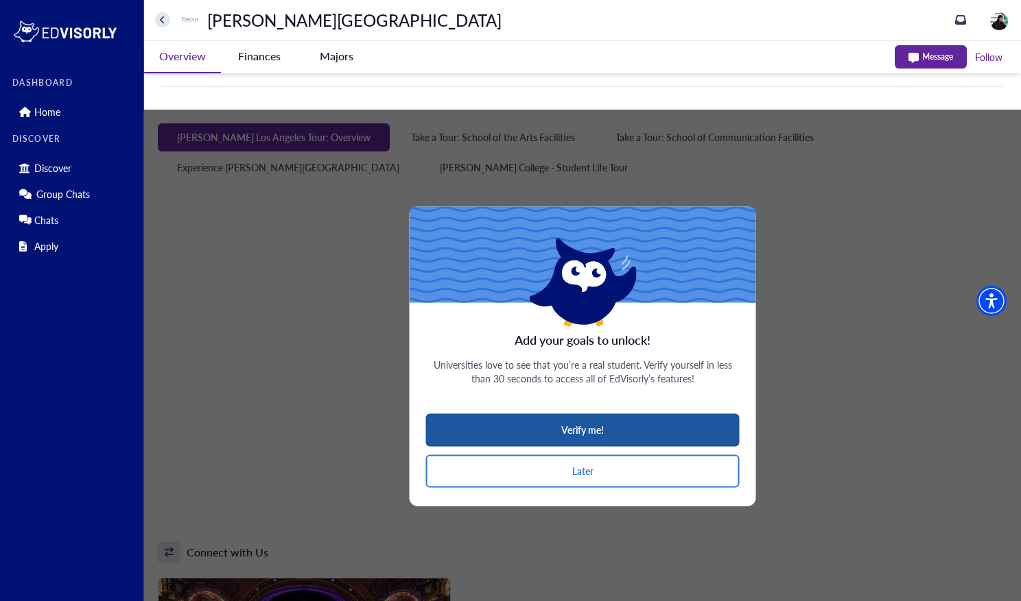
click at [591, 440] on button "Verify me!" at bounding box center [582, 430] width 313 height 33
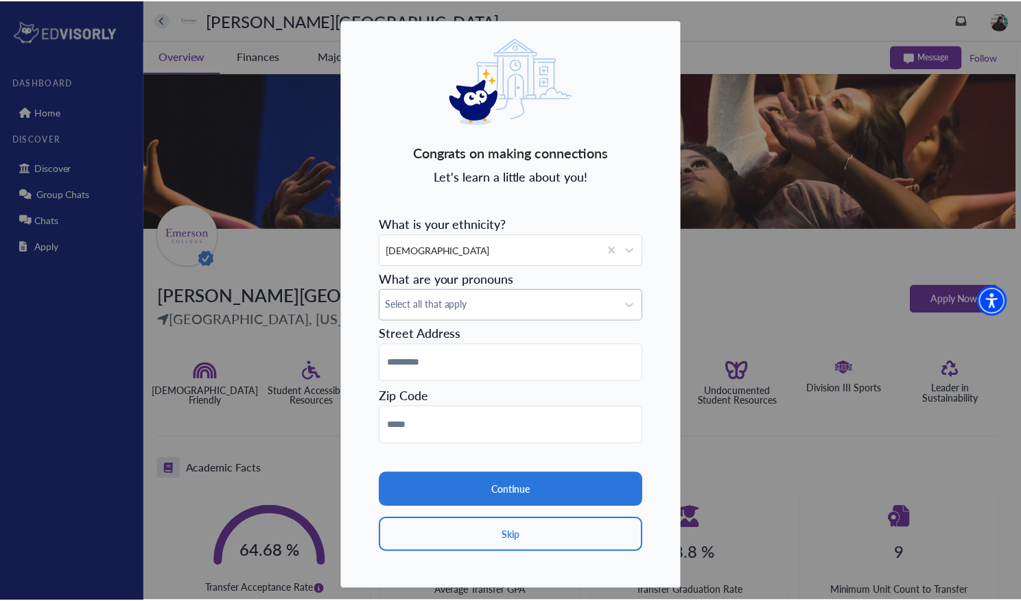
scroll to position [0, 0]
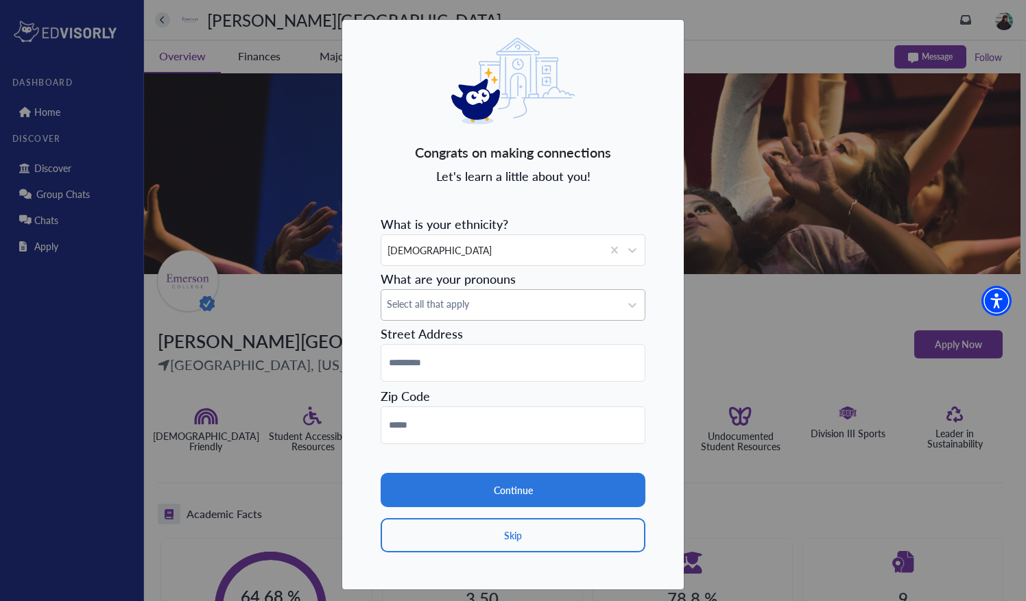
click at [488, 311] on div "Select all that apply" at bounding box center [500, 305] width 239 height 30
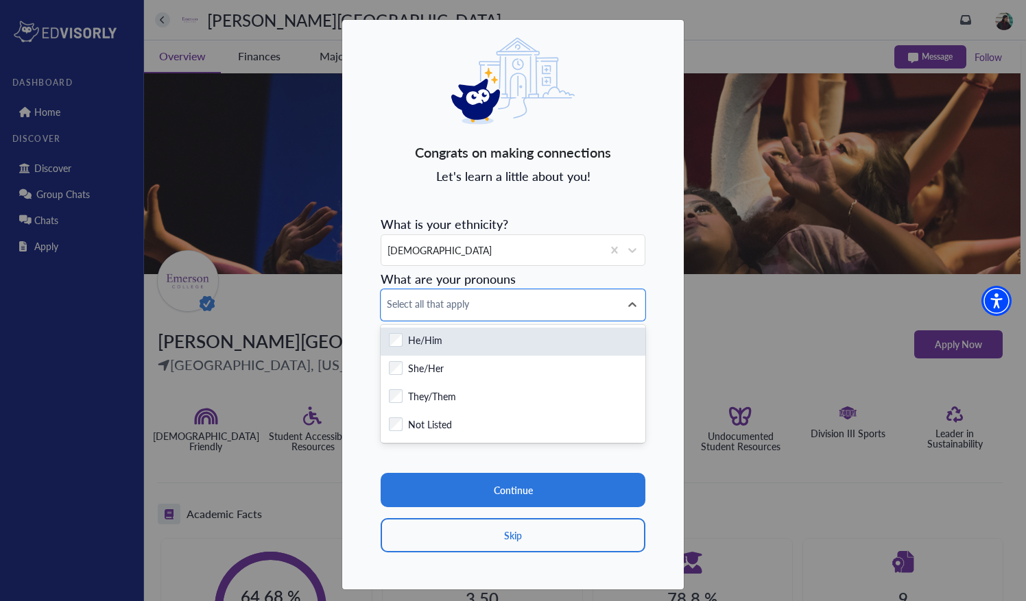
click at [455, 346] on div "Checkbox field He/Him" at bounding box center [513, 341] width 248 height 17
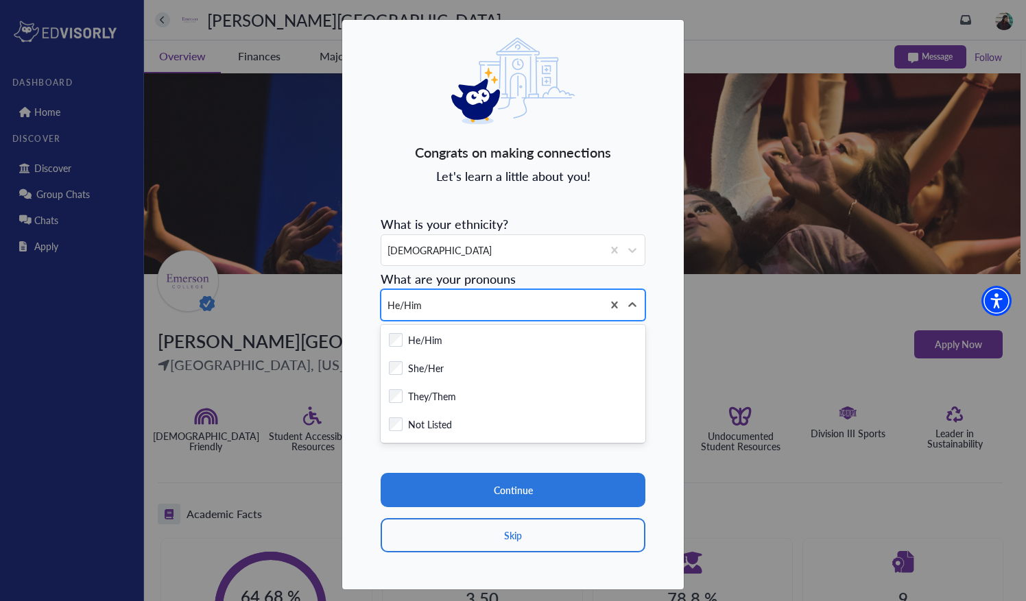
click at [522, 298] on div "He/Him" at bounding box center [491, 305] width 221 height 30
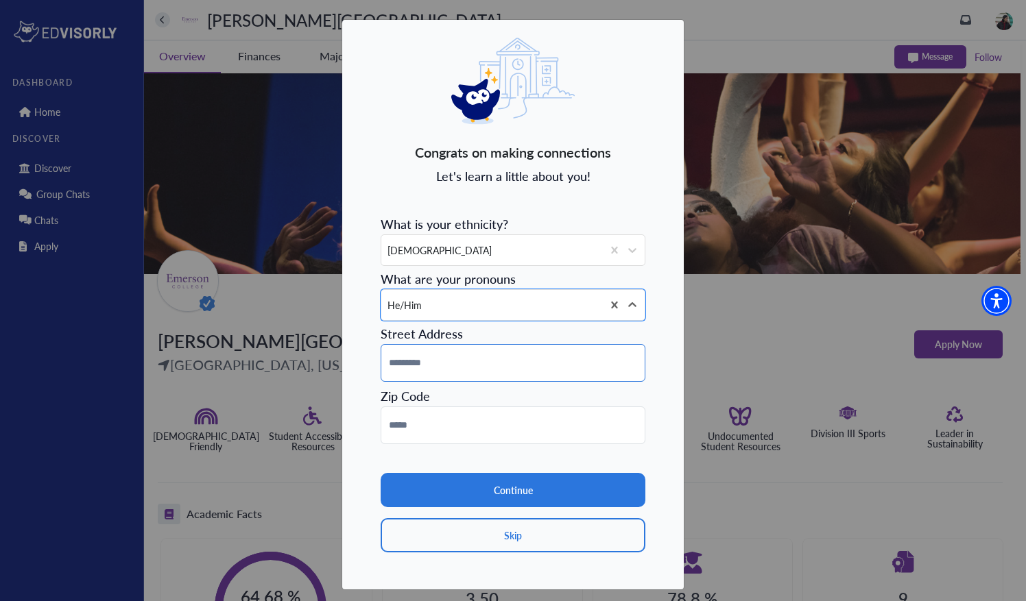
click at [477, 372] on input at bounding box center [513, 363] width 265 height 38
click at [504, 368] on input "**********" at bounding box center [513, 363] width 265 height 38
type input "**********"
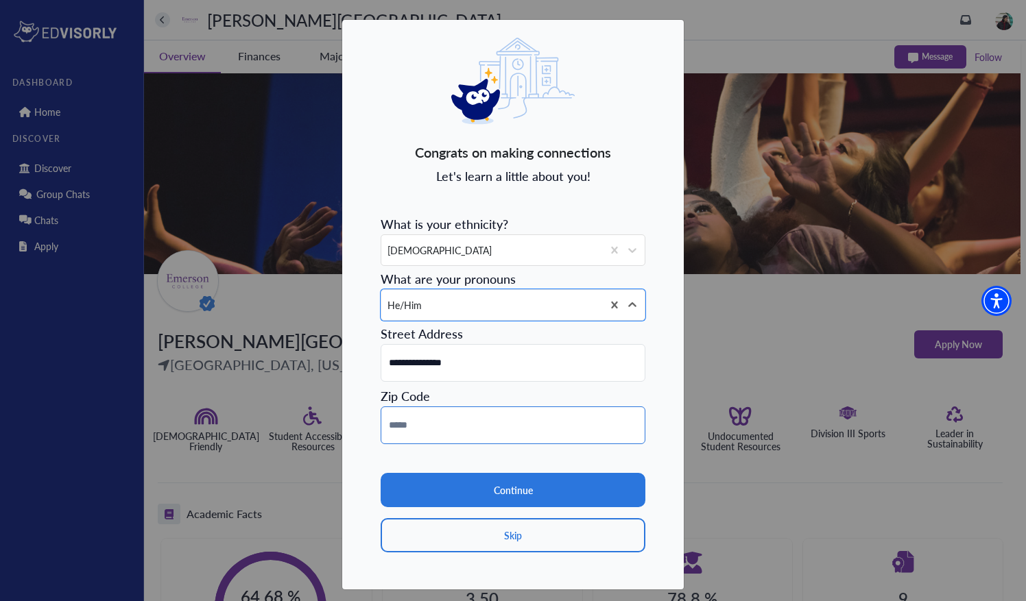
click at [483, 420] on input at bounding box center [513, 426] width 265 height 38
type input "*****"
click at [361, 466] on div "**********" at bounding box center [513, 304] width 343 height 571
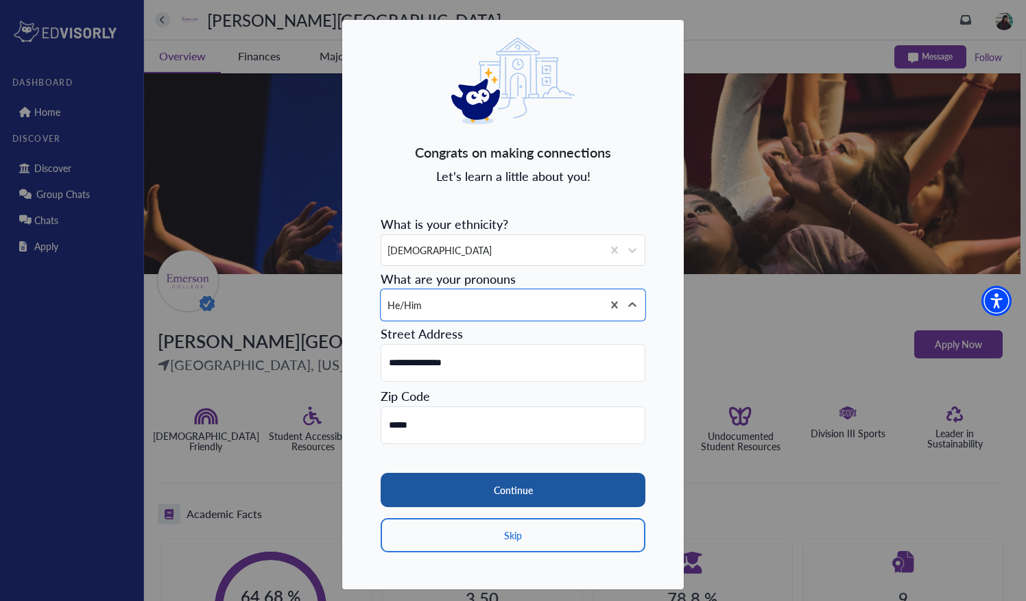
click at [443, 489] on button "Continue" at bounding box center [513, 490] width 265 height 34
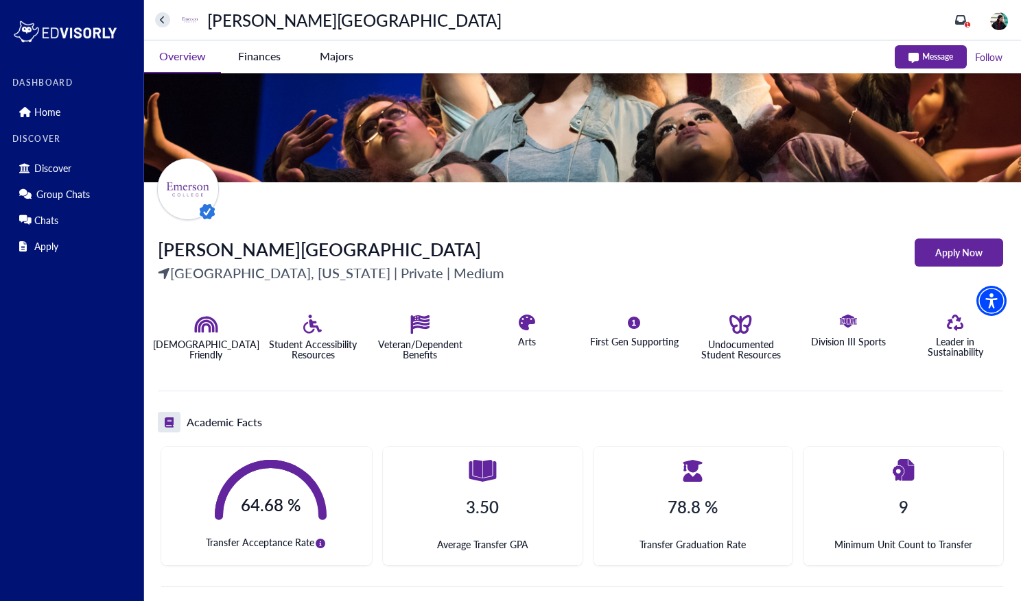
scroll to position [137, 0]
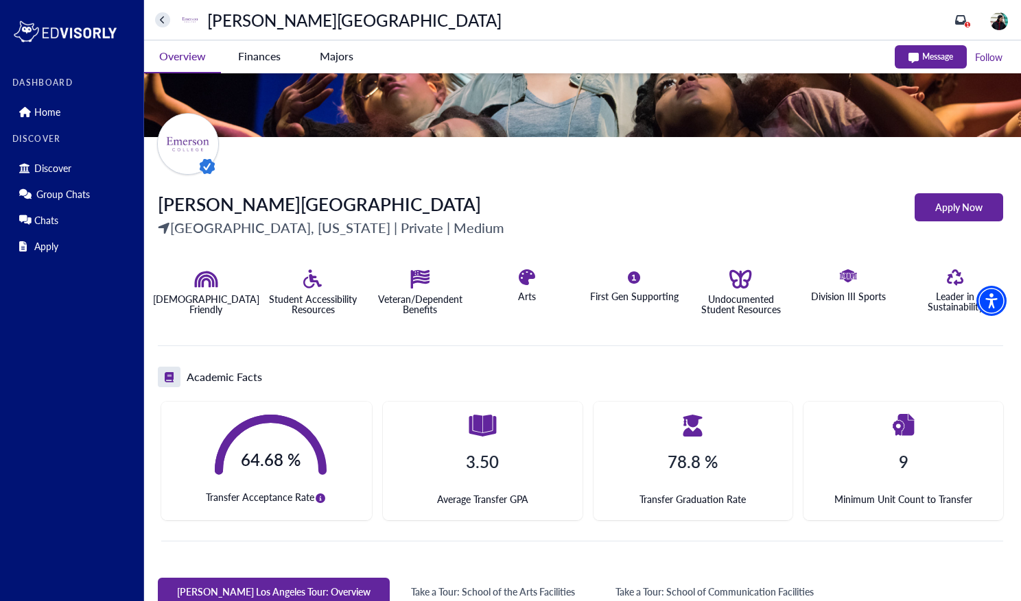
click at [315, 497] on icon "circle-info" at bounding box center [320, 499] width 10 height 10
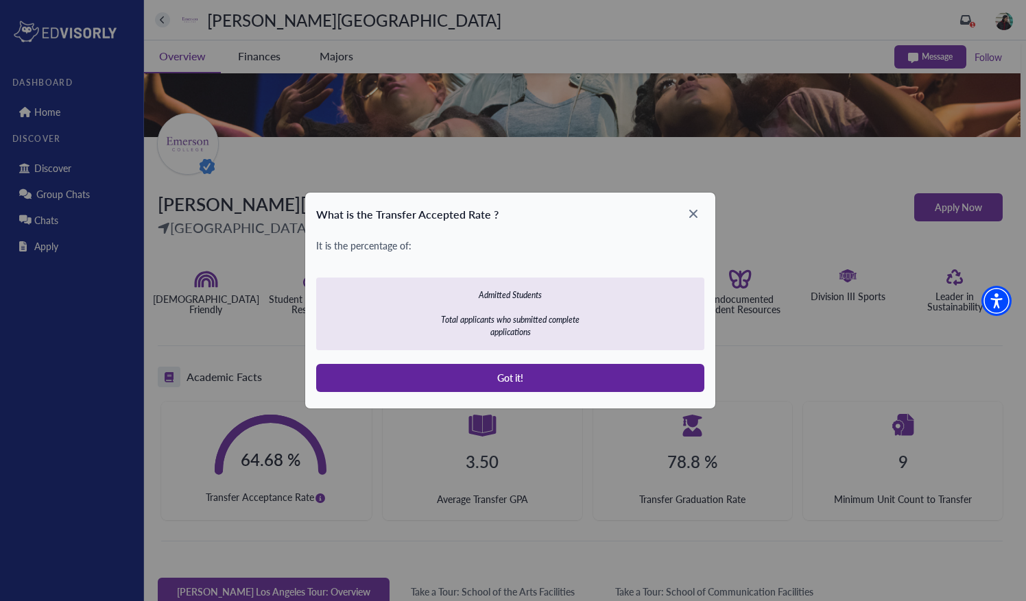
click at [694, 223] on icon at bounding box center [693, 214] width 22 height 22
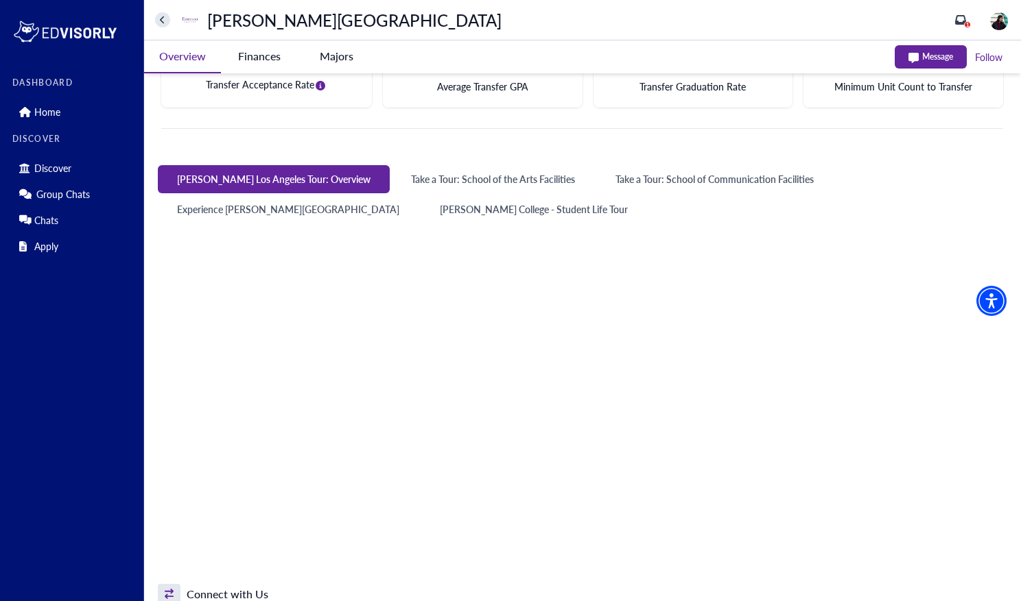
scroll to position [276, 0]
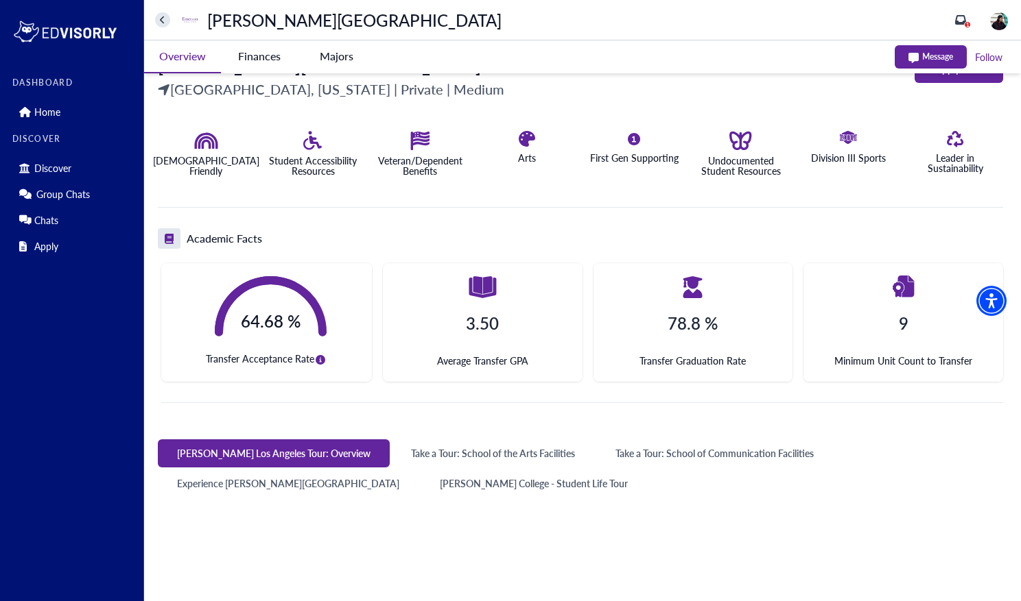
click at [960, 10] on div "1" at bounding box center [982, 20] width 55 height 22
click at [965, 16] on icon "inbox" at bounding box center [960, 20] width 11 height 10
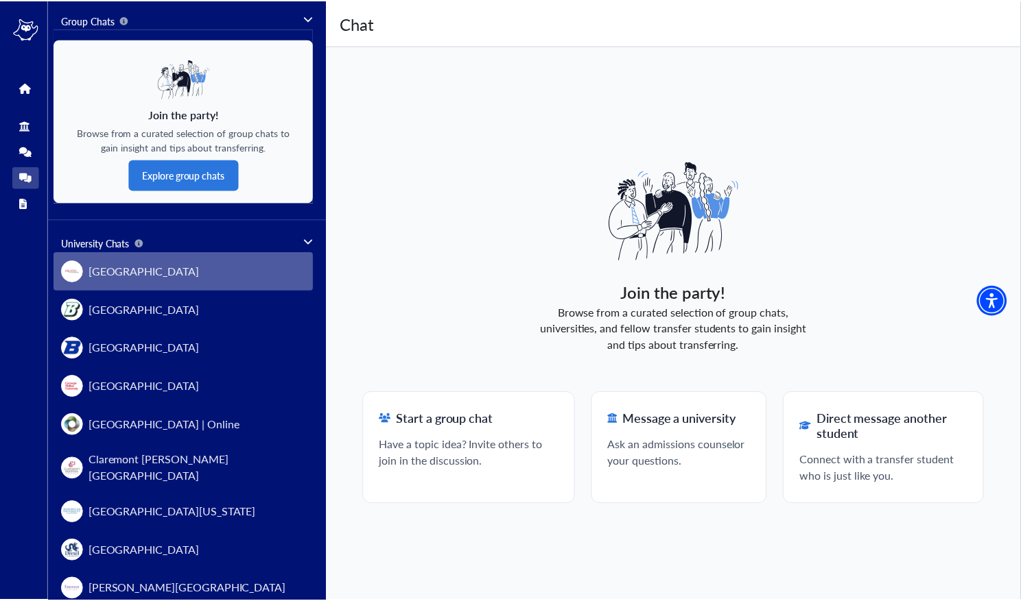
scroll to position [137, 0]
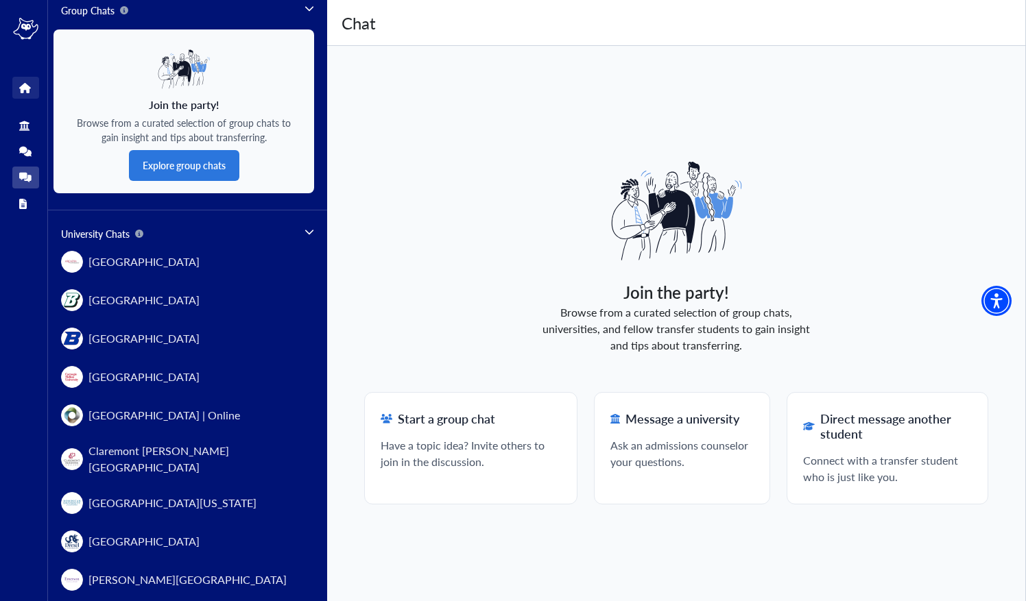
click at [21, 96] on link "Home" at bounding box center [25, 88] width 27 height 22
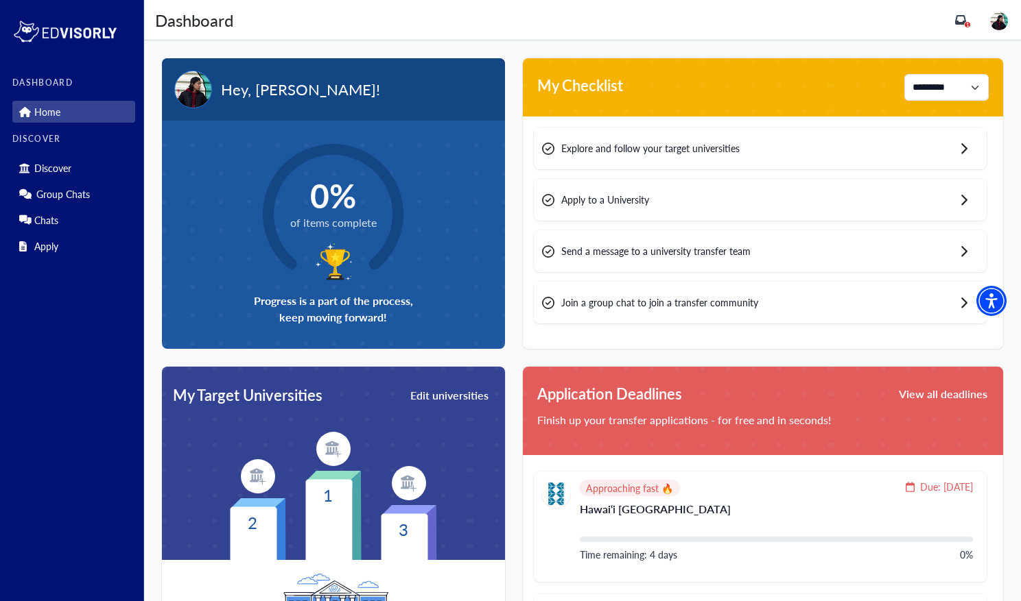
click at [49, 106] on p "Home" at bounding box center [47, 112] width 26 height 12
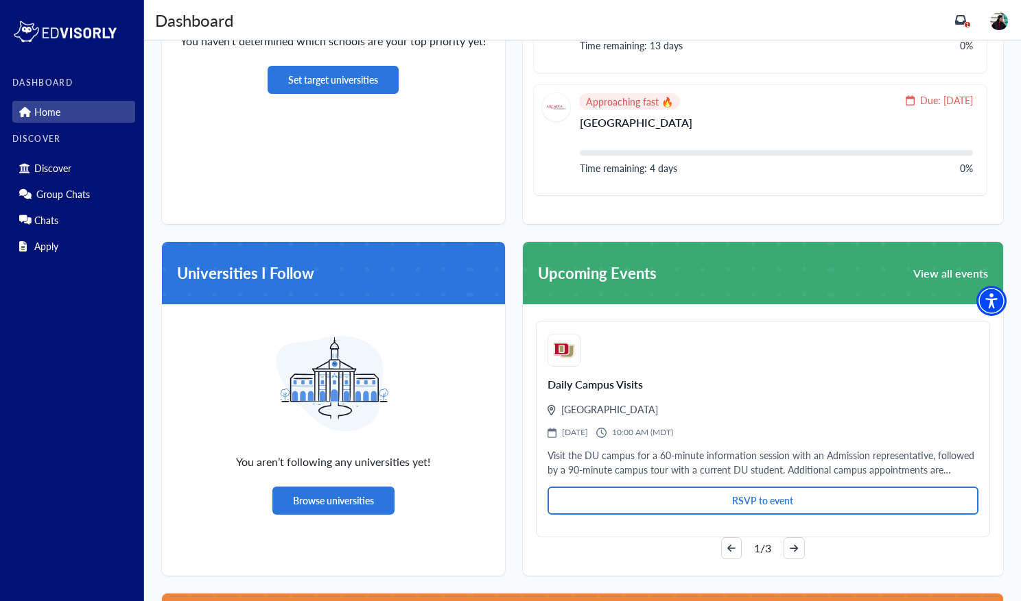
scroll to position [823, 0]
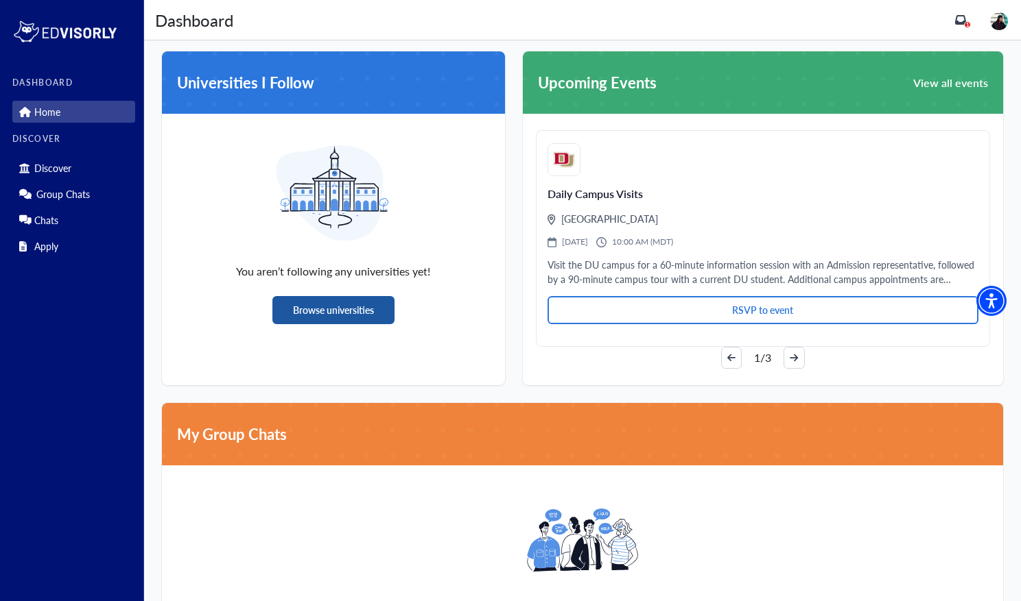
click at [364, 307] on button "Browse universities" at bounding box center [333, 310] width 122 height 28
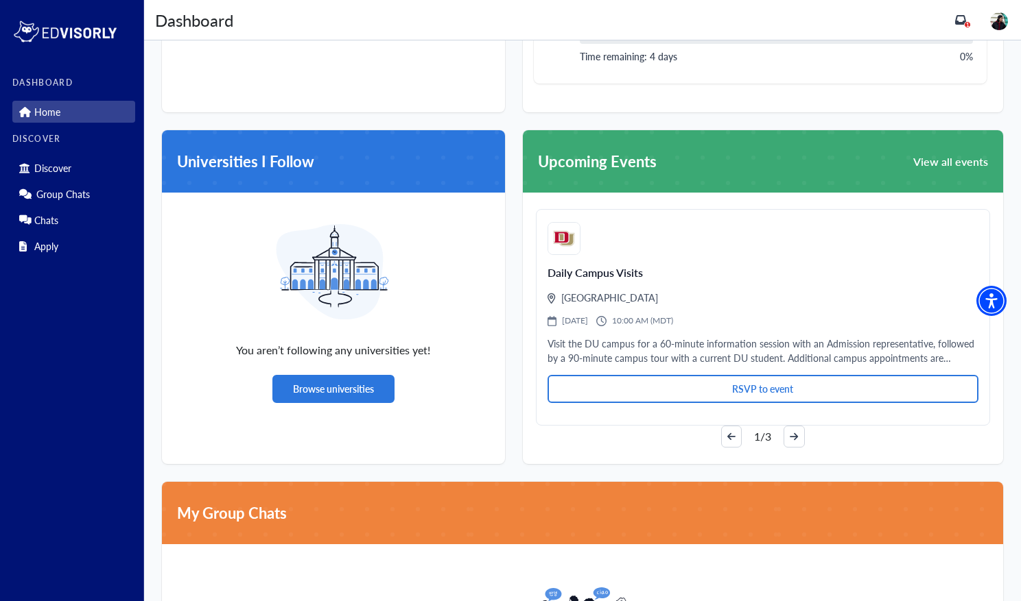
scroll to position [754, 0]
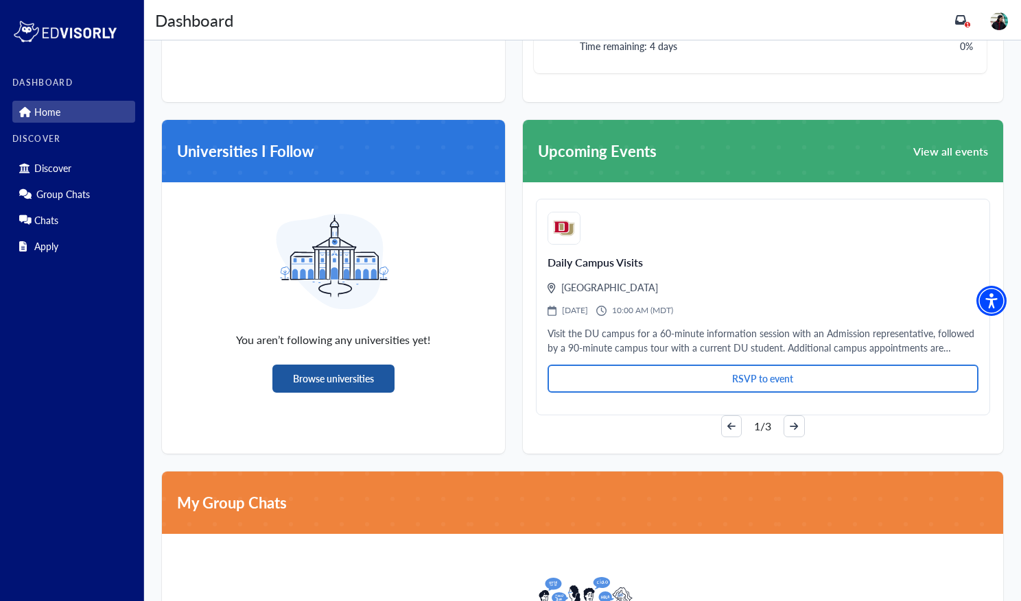
click at [331, 373] on button "Browse universities" at bounding box center [333, 379] width 122 height 28
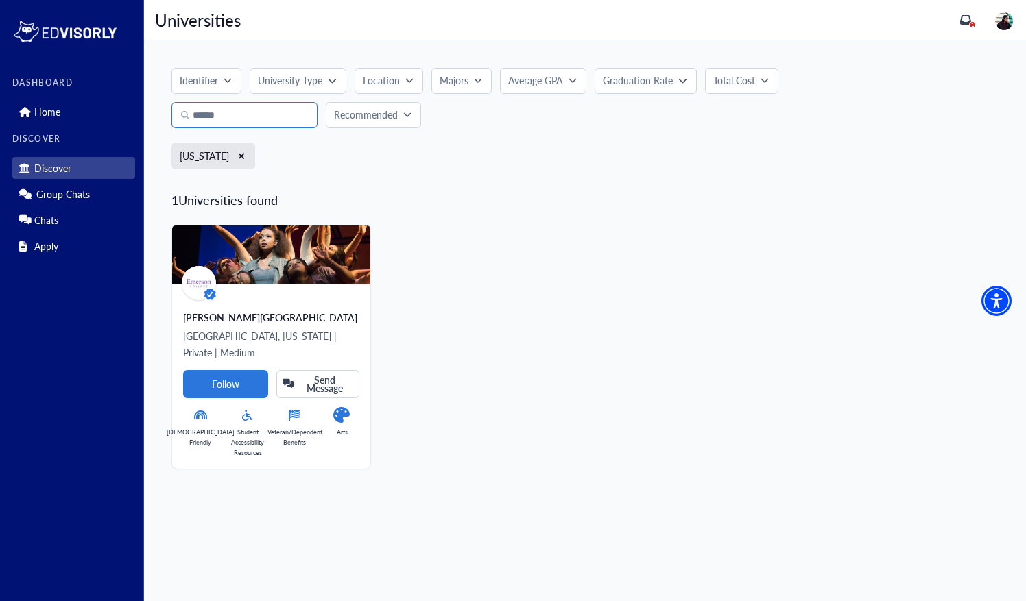
click at [285, 117] on input "Search" at bounding box center [244, 115] width 146 height 26
click at [405, 85] on button "Location" at bounding box center [389, 81] width 69 height 26
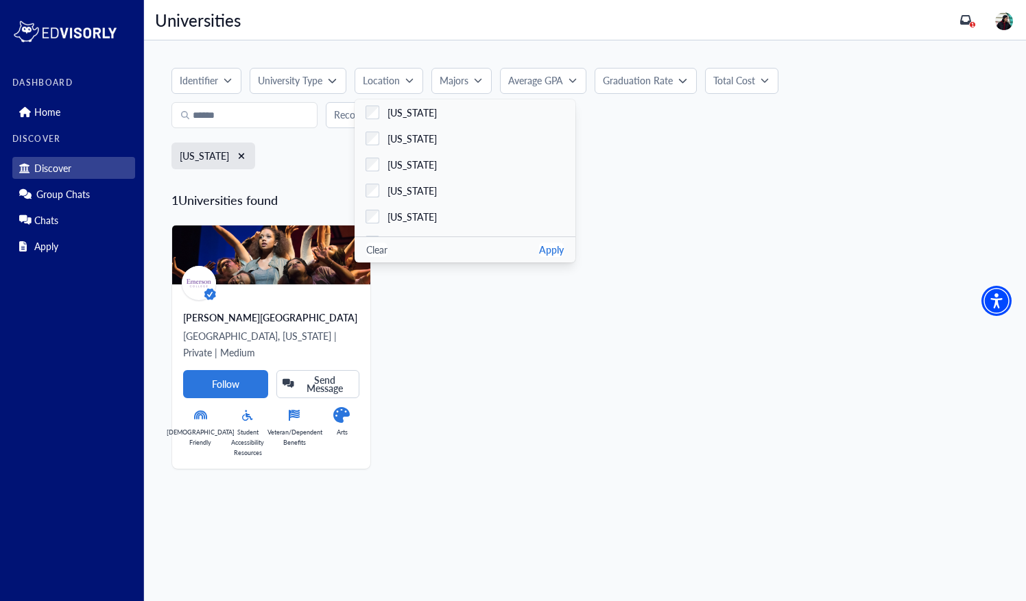
click at [369, 250] on button "Clear" at bounding box center [376, 250] width 21 height 14
click at [278, 115] on input "Search" at bounding box center [244, 115] width 146 height 26
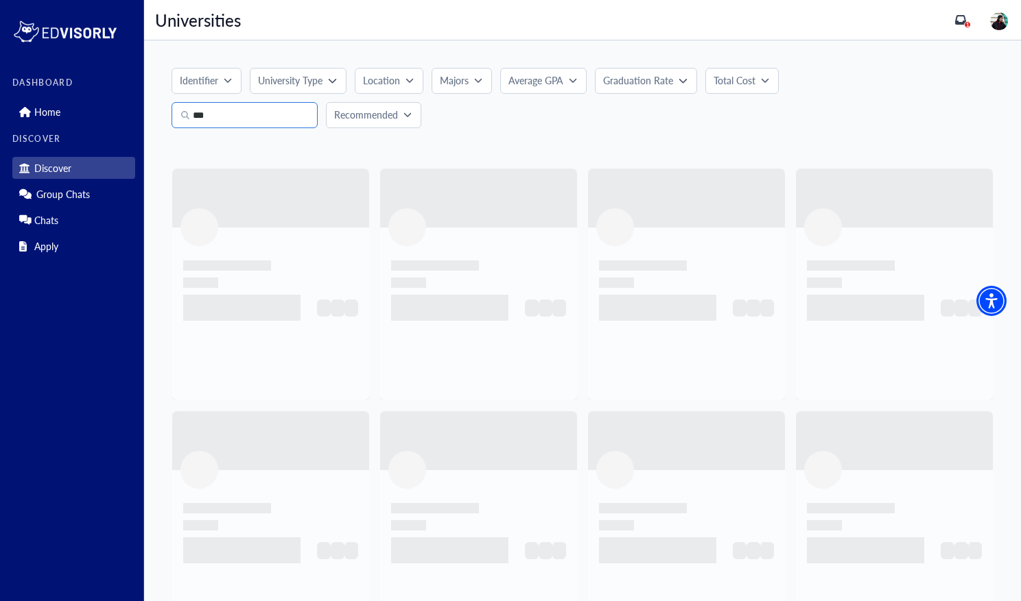
type input "****"
